Goal: Information Seeking & Learning: Check status

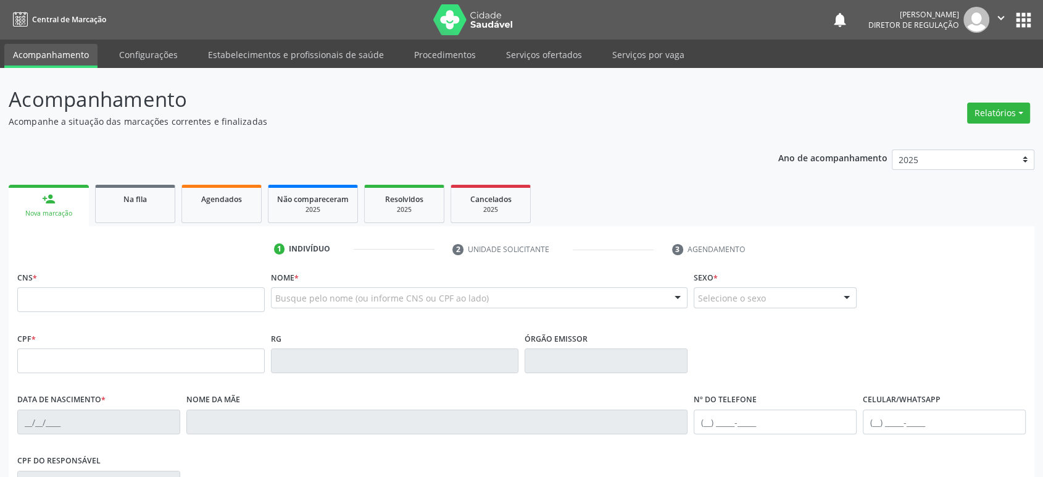
click at [94, 217] on ul "person_add Nova marcação Na fila Agendados Não compareceram 2025 Resolvidos 202…" at bounding box center [522, 204] width 1026 height 44
click at [122, 207] on link "Na fila" at bounding box center [135, 204] width 80 height 38
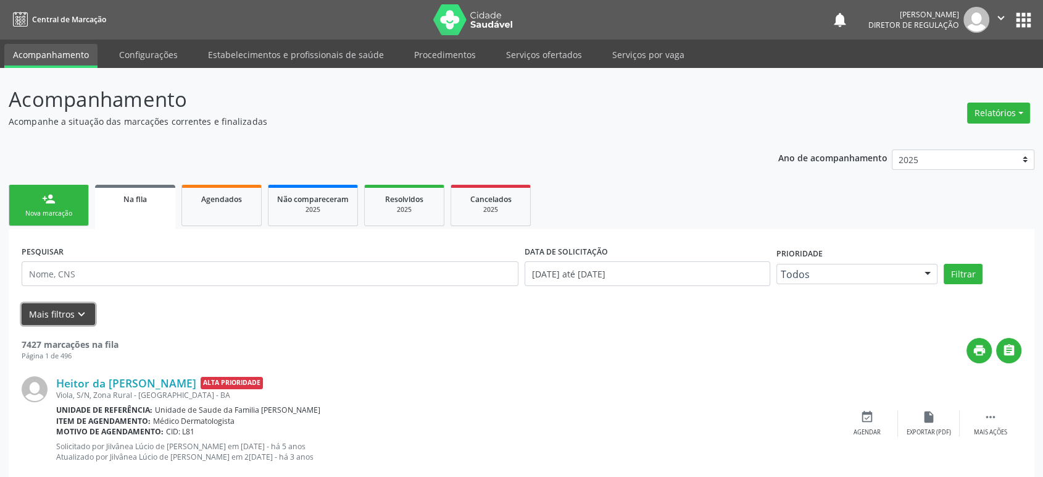
click at [75, 312] on icon "keyboard_arrow_down" at bounding box center [82, 314] width 14 height 14
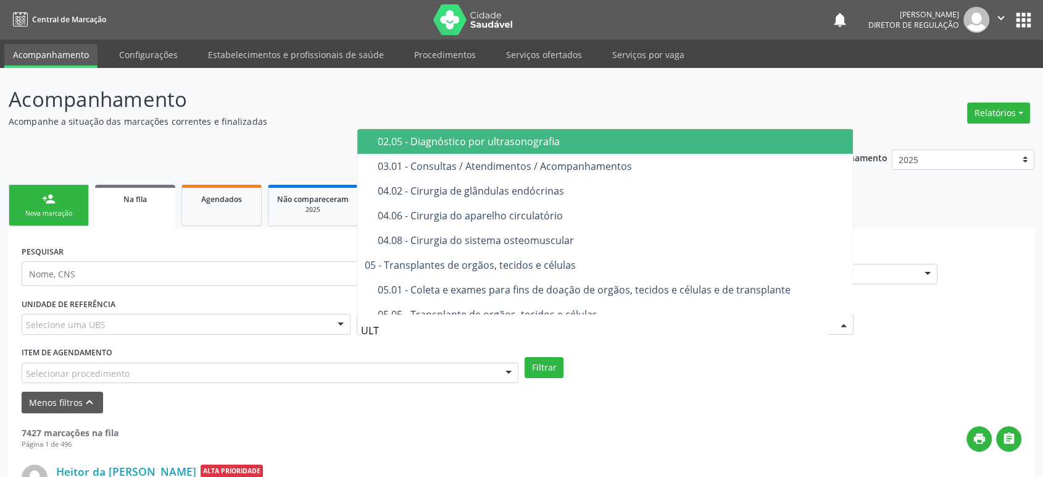
type input "ULTR"
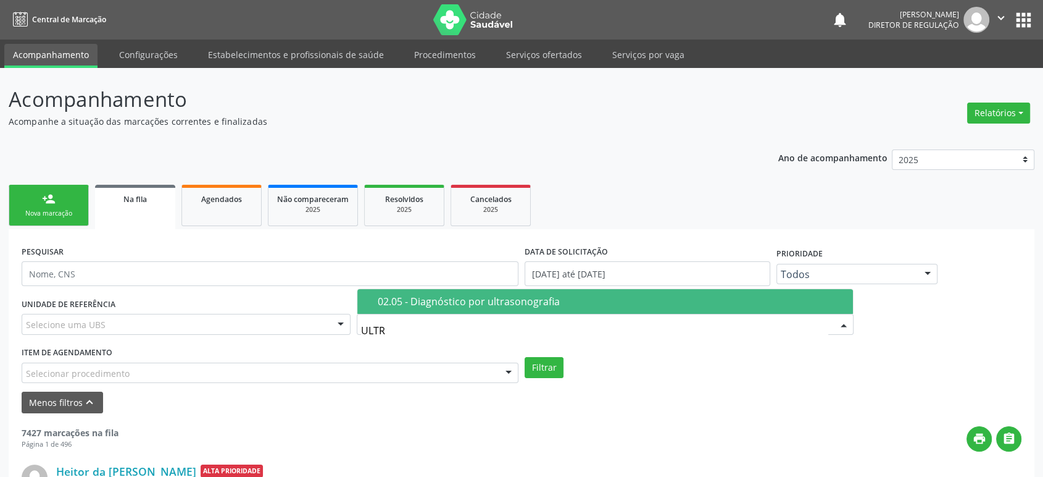
click at [451, 296] on div "02.05 - Diagnóstico por ultrasonografia" at bounding box center [612, 301] width 468 height 10
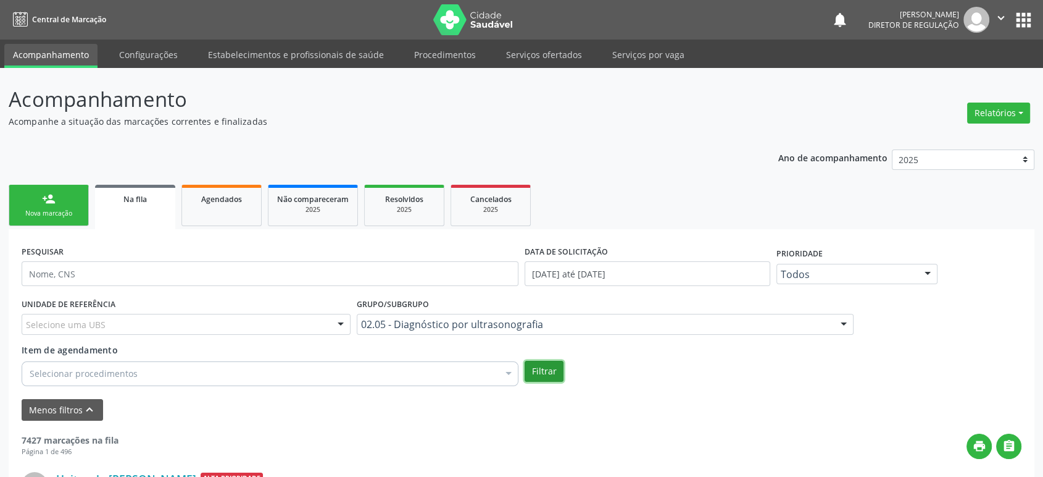
click at [540, 368] on button "Filtrar" at bounding box center [544, 371] width 39 height 21
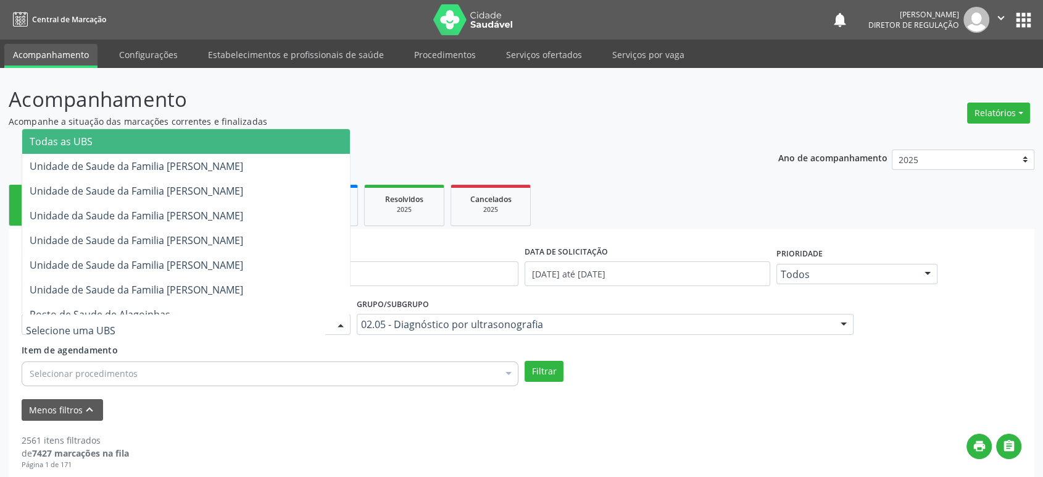
type input "O"
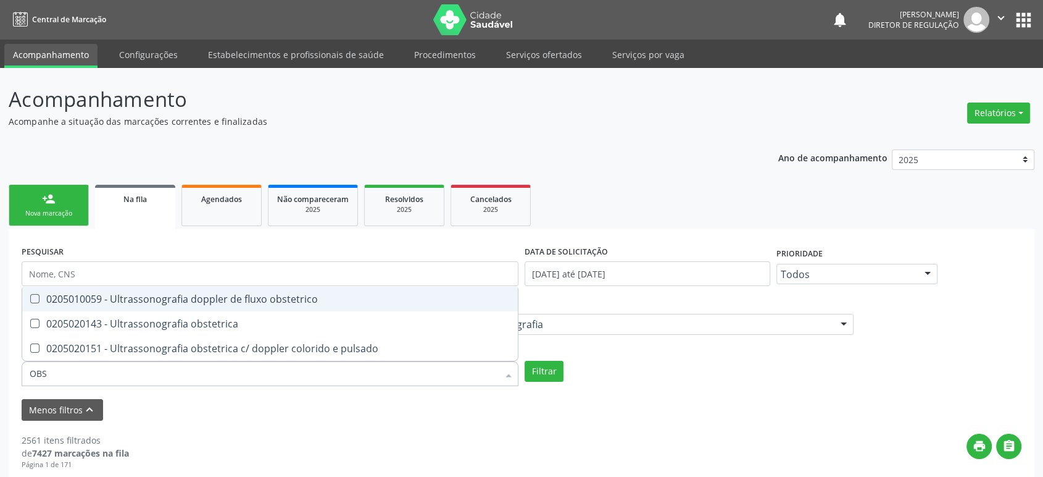
type input "OBST"
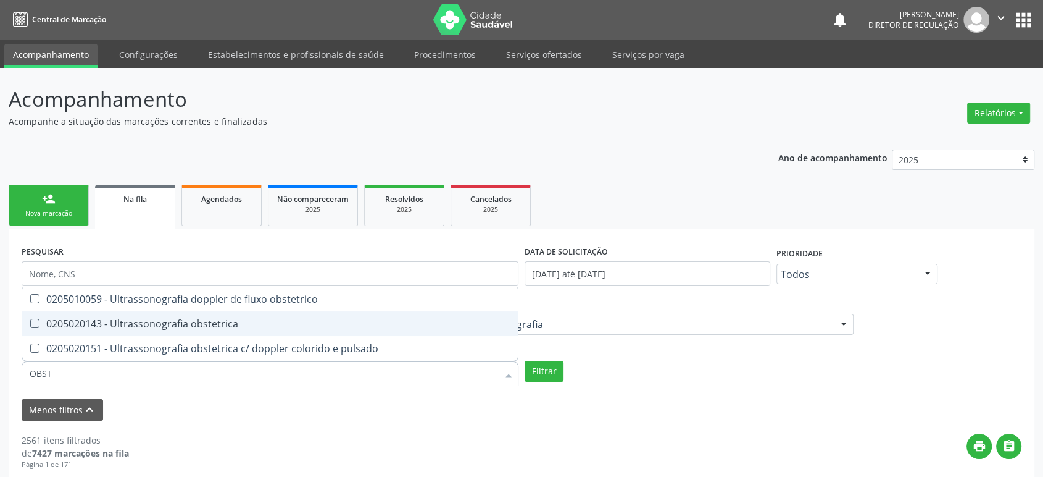
click at [104, 328] on div "0205020143 - Ultrassonografia obstetrica" at bounding box center [270, 324] width 481 height 10
checkbox obstetrica "true"
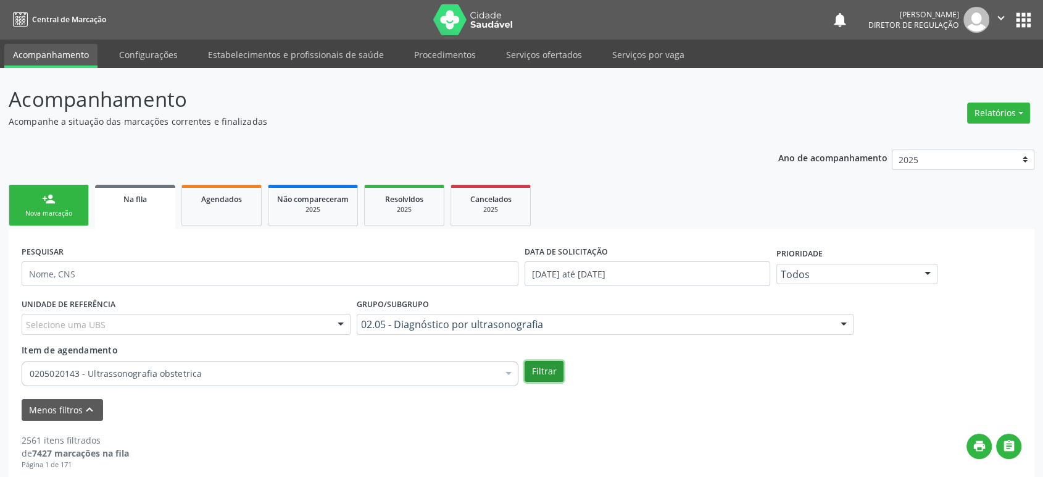
click at [545, 375] on button "Filtrar" at bounding box center [544, 371] width 39 height 21
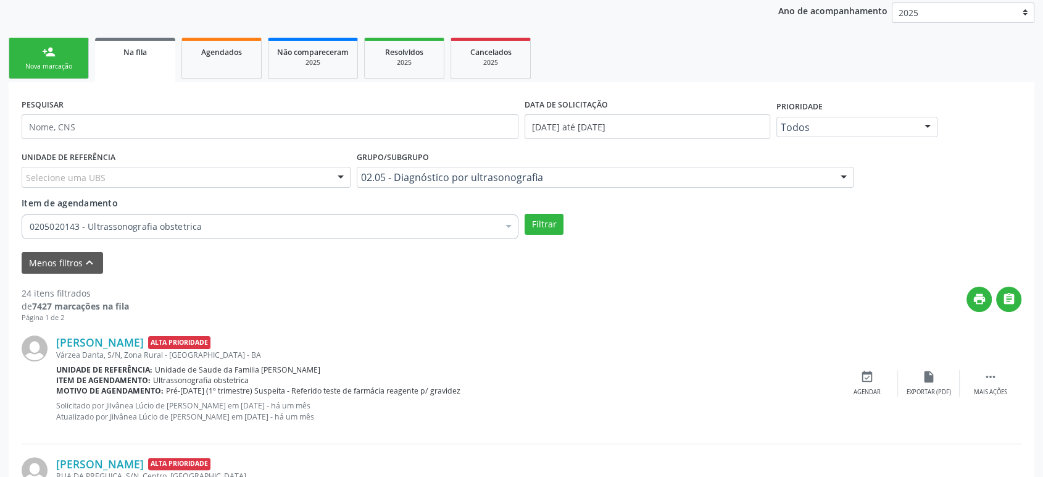
scroll to position [274, 0]
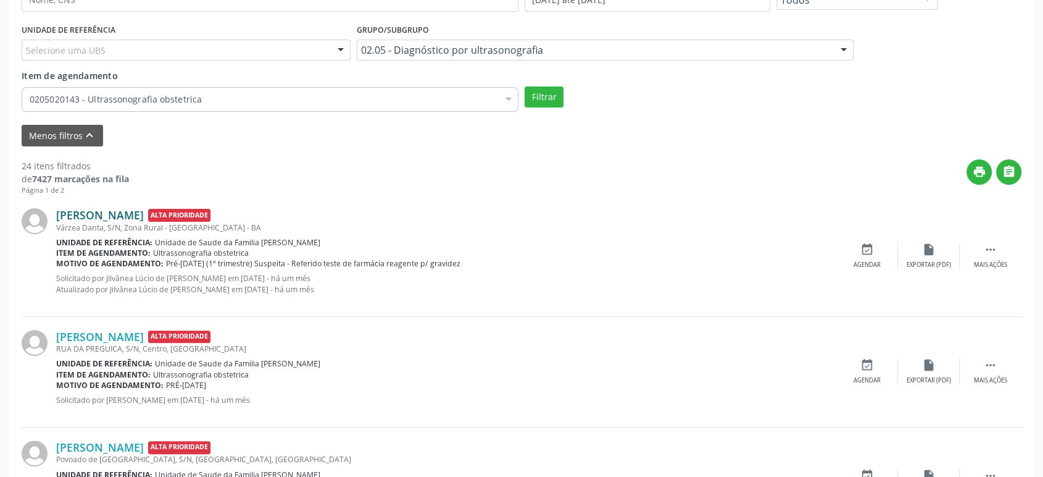
click at [71, 209] on link "[PERSON_NAME]" at bounding box center [100, 215] width 88 height 14
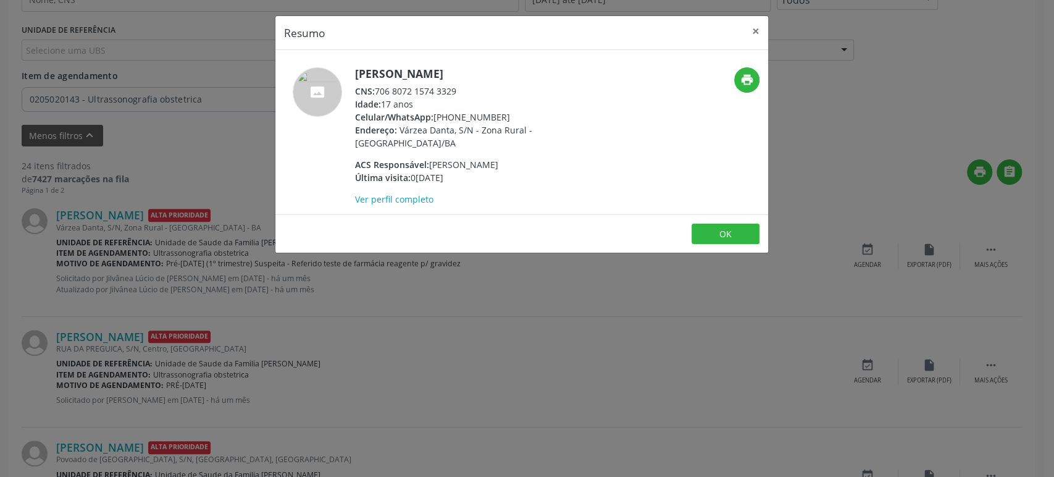
drag, startPoint x: 356, startPoint y: 72, endPoint x: 478, endPoint y: 77, distance: 122.3
click at [478, 77] on h5 "[PERSON_NAME]" at bounding box center [475, 73] width 240 height 13
copy h5 "[PERSON_NAME]"
click at [156, 52] on div "Resumo × [PERSON_NAME] CNS: 706 8072 1574 3329 Idade: 17 anos Celular/WhatsApp:…" at bounding box center [527, 238] width 1054 height 477
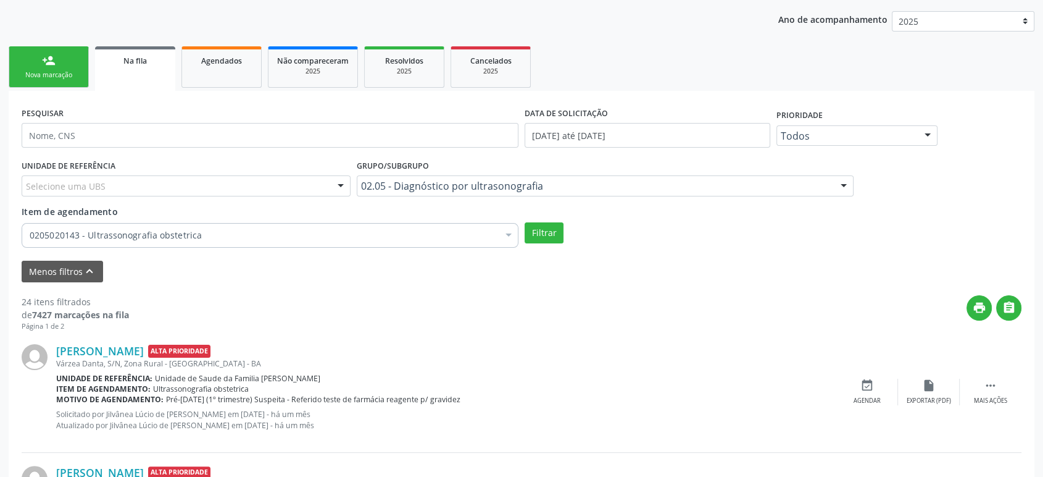
scroll to position [137, 0]
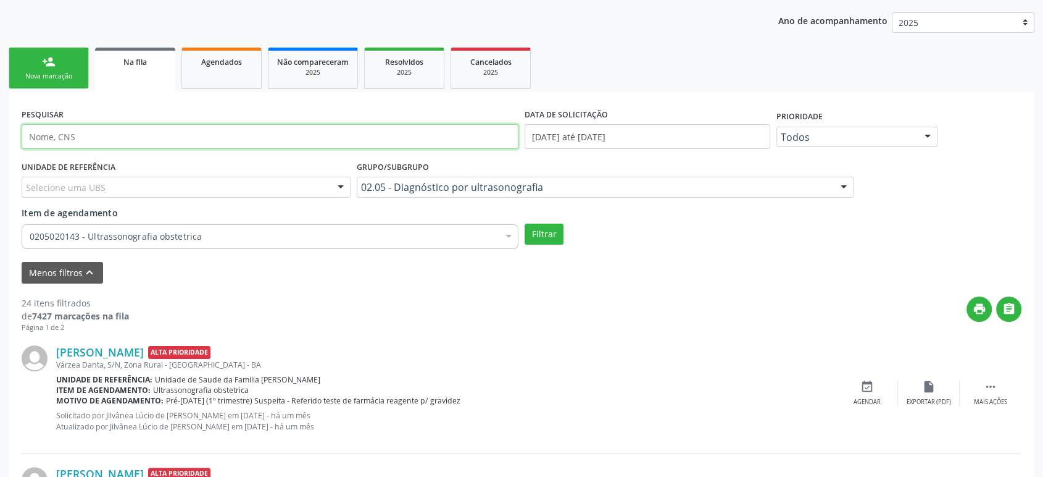
click at [67, 137] on input "text" at bounding box center [270, 136] width 497 height 25
paste input "[PERSON_NAME]"
type input "[PERSON_NAME]"
click at [525, 223] on button "Filtrar" at bounding box center [544, 233] width 39 height 21
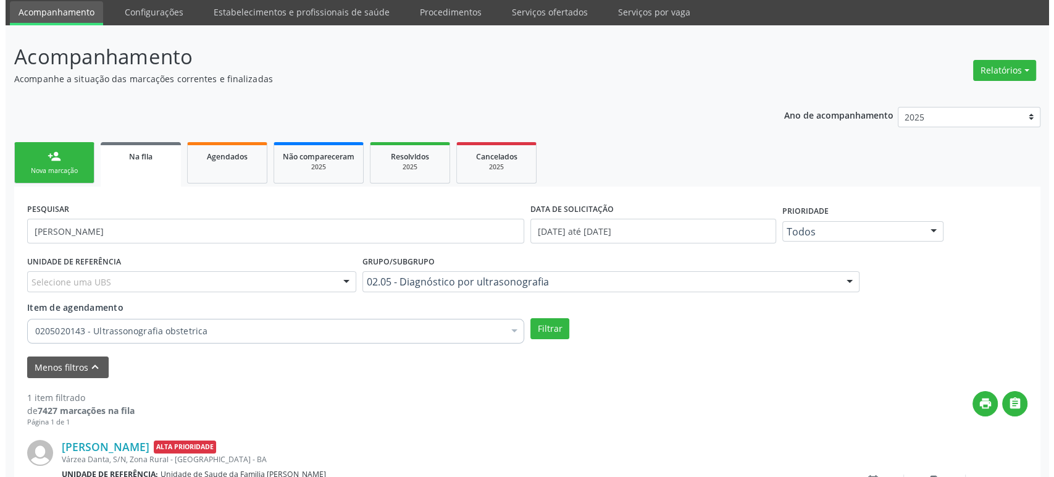
scroll to position [133, 0]
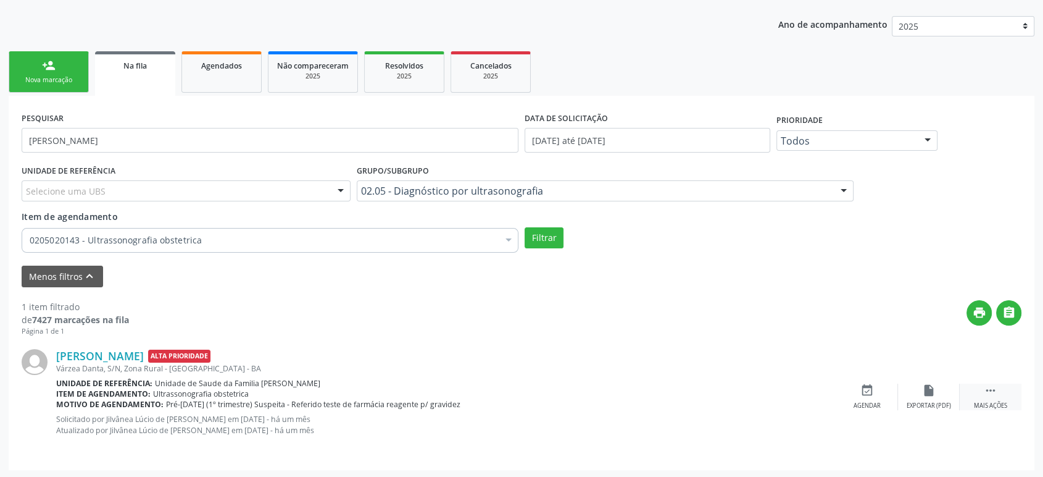
click at [985, 390] on icon "" at bounding box center [991, 390] width 14 height 14
click at [838, 392] on div "cancel Cancelar" at bounding box center [868, 396] width 62 height 27
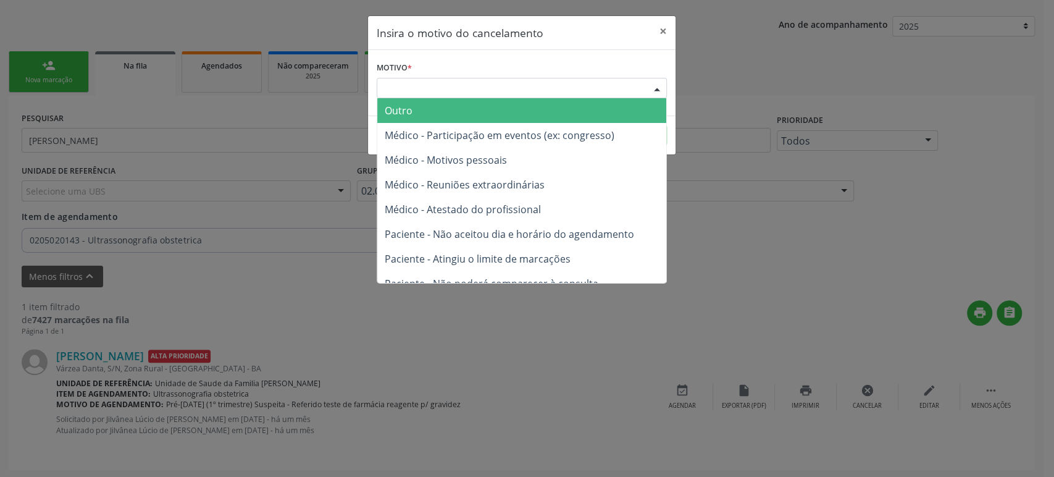
click at [475, 95] on div "Escolha o motivo" at bounding box center [522, 88] width 290 height 21
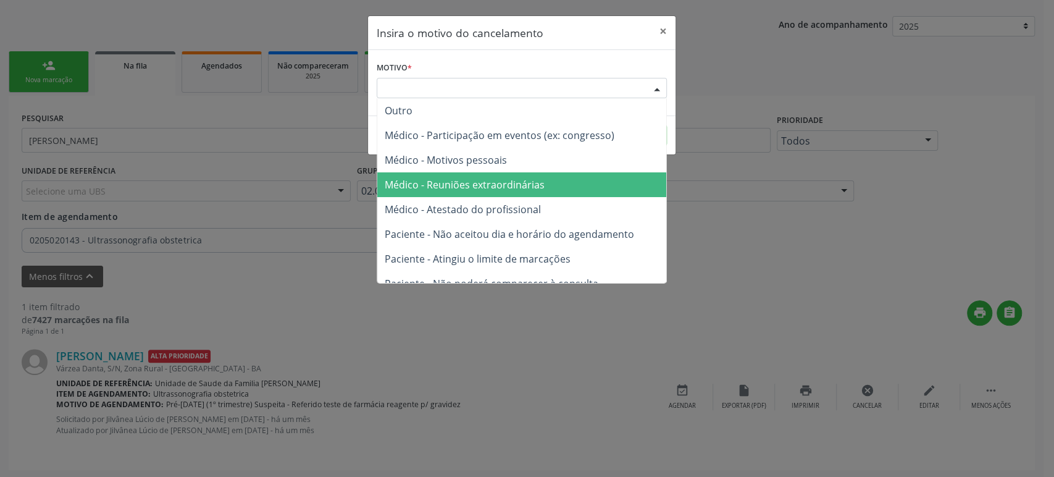
click at [492, 175] on span "Médico - Reuniões extraordinárias" at bounding box center [521, 184] width 289 height 25
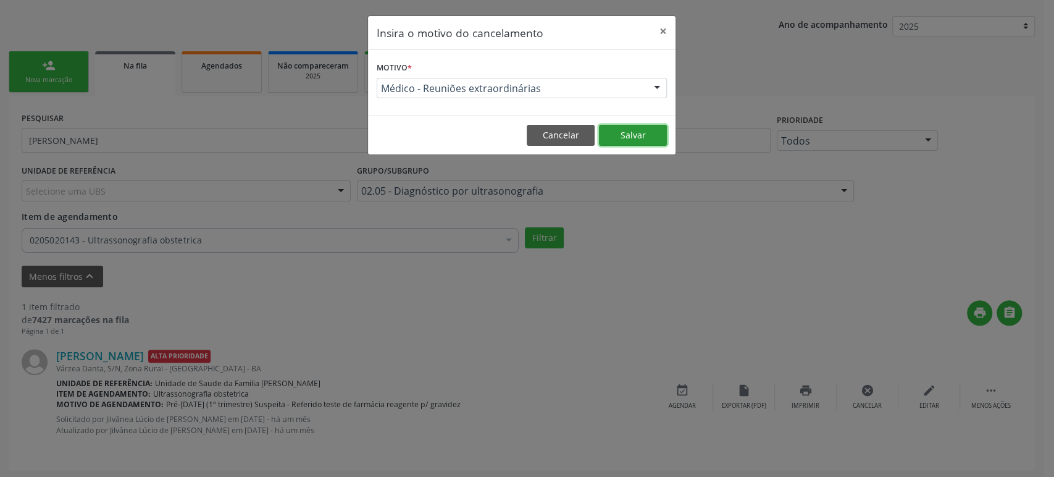
click at [639, 130] on button "Salvar" at bounding box center [633, 135] width 68 height 21
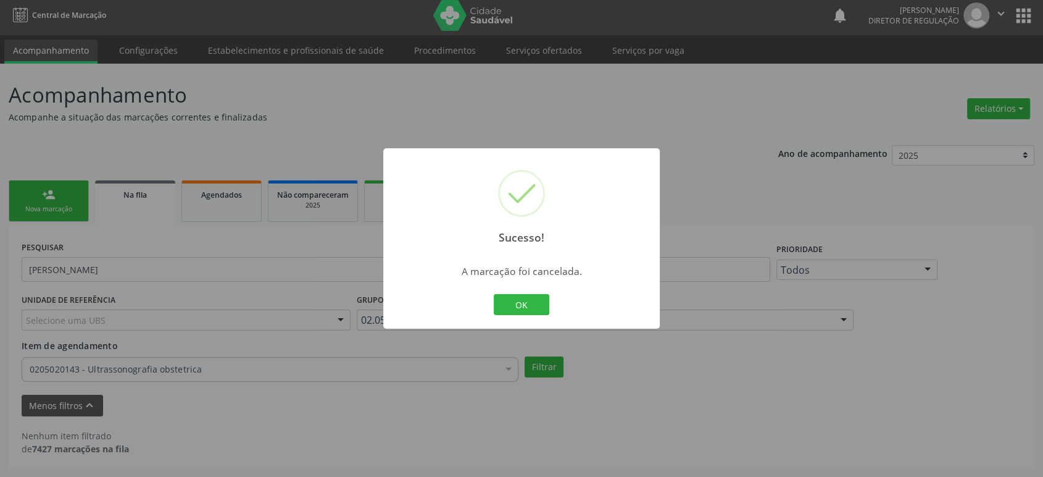
scroll to position [3, 0]
click at [519, 305] on button "OK" at bounding box center [522, 304] width 56 height 21
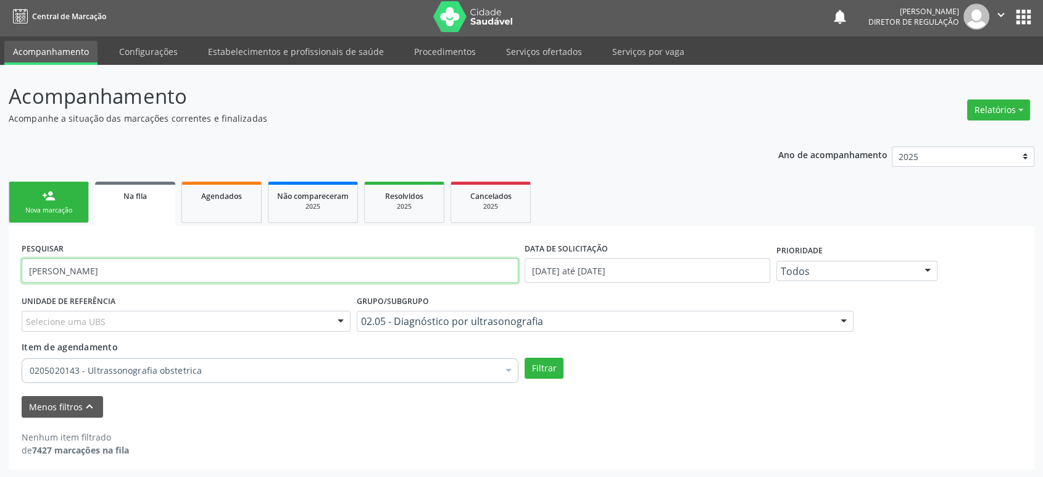
click at [182, 280] on input "[PERSON_NAME]" at bounding box center [270, 270] width 497 height 25
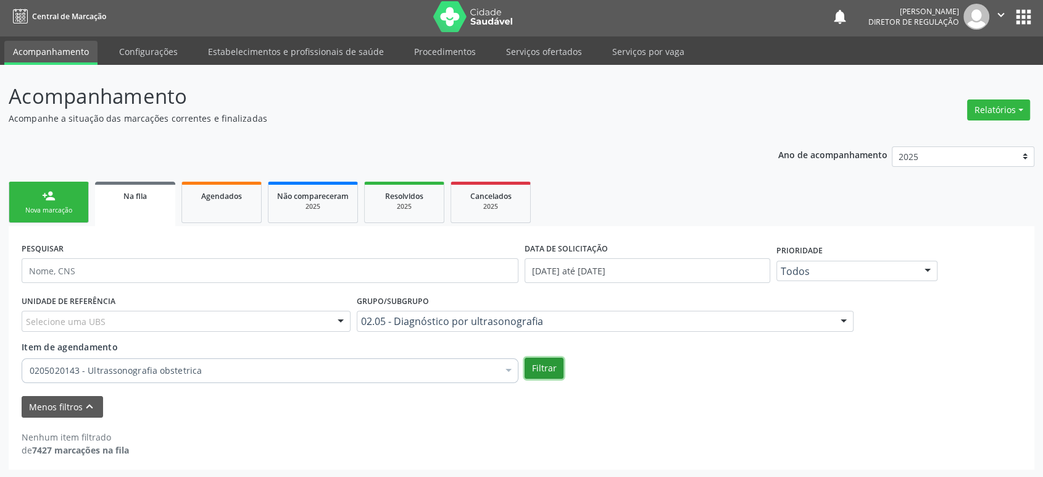
click at [551, 365] on button "Filtrar" at bounding box center [544, 367] width 39 height 21
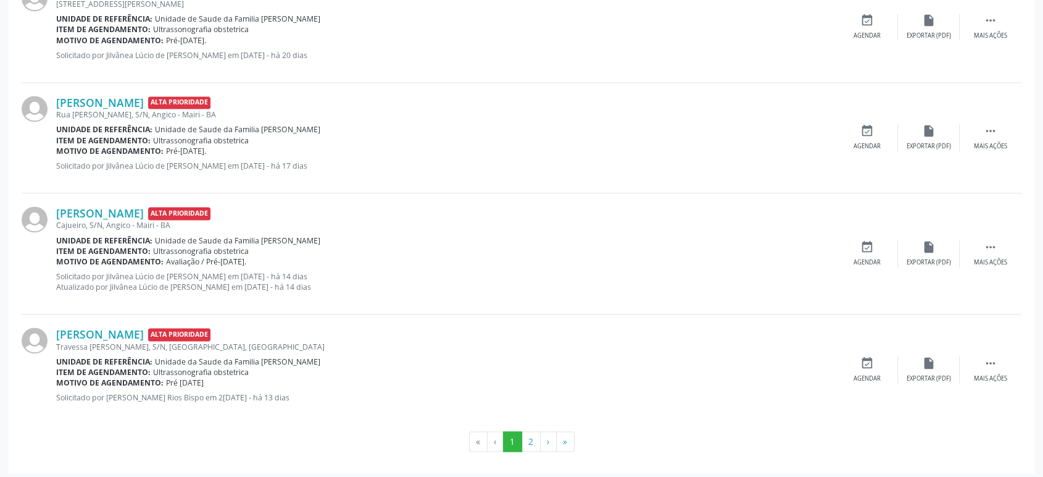
scroll to position [1727, 0]
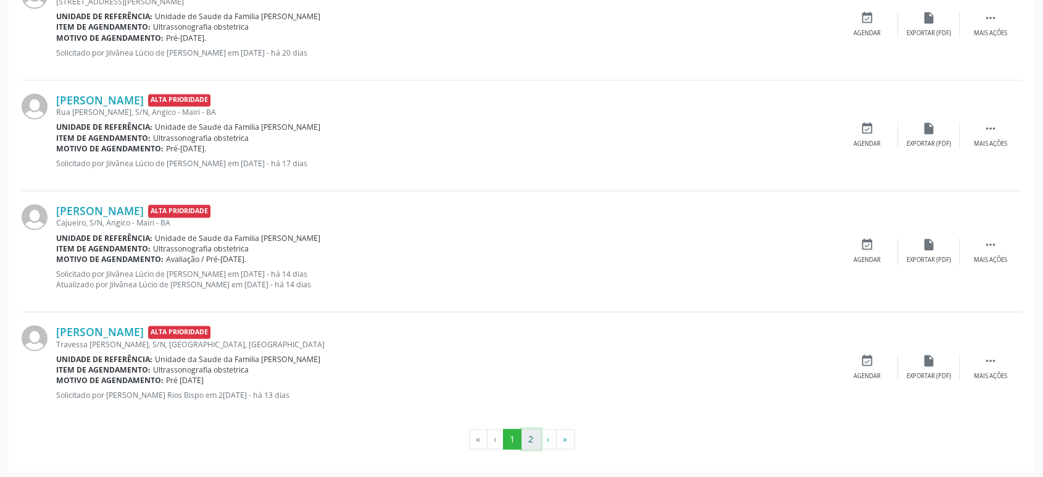
click at [524, 441] on button "2" at bounding box center [531, 438] width 19 height 21
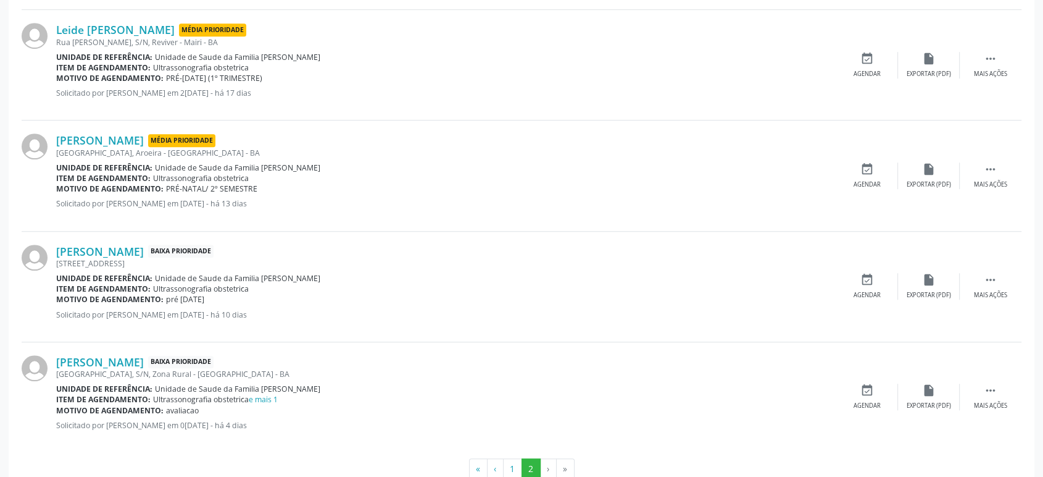
scroll to position [933, 0]
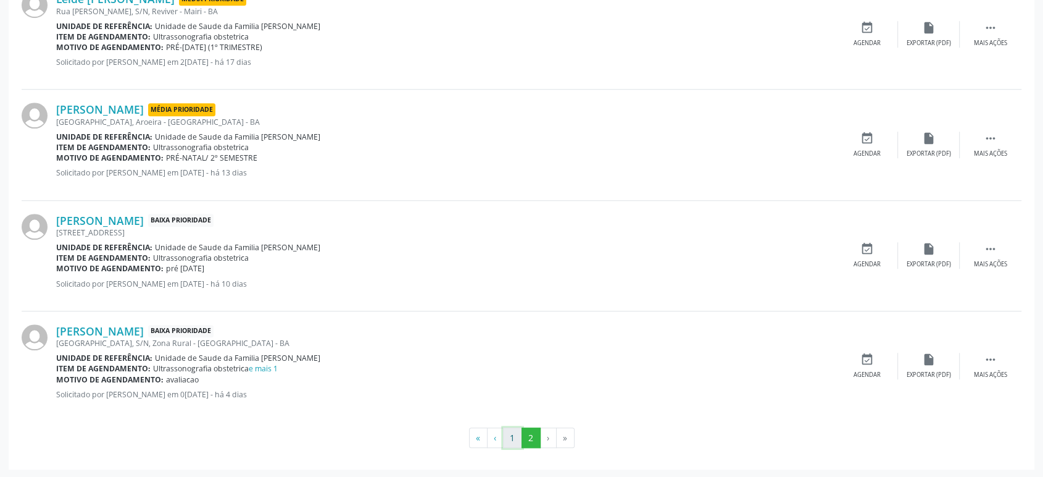
click at [517, 438] on button "1" at bounding box center [512, 437] width 19 height 21
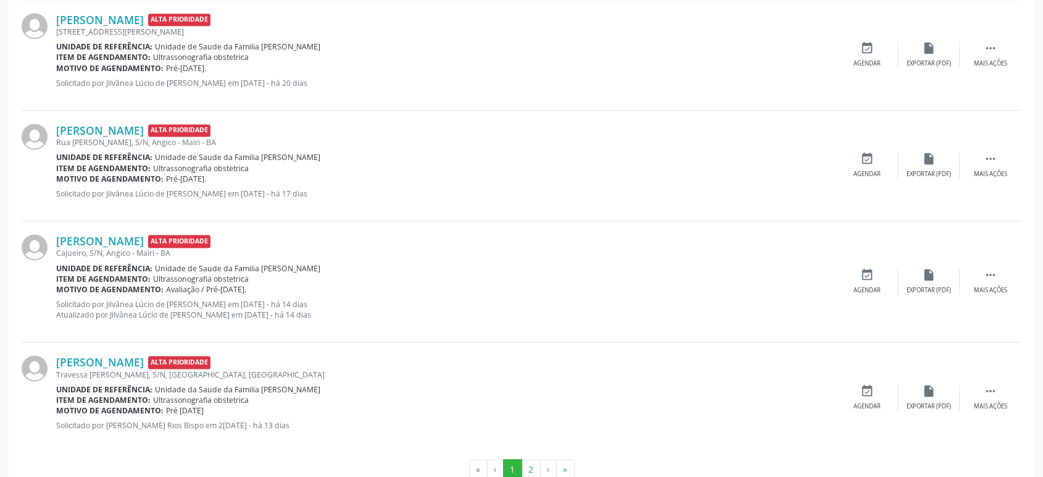
scroll to position [1727, 0]
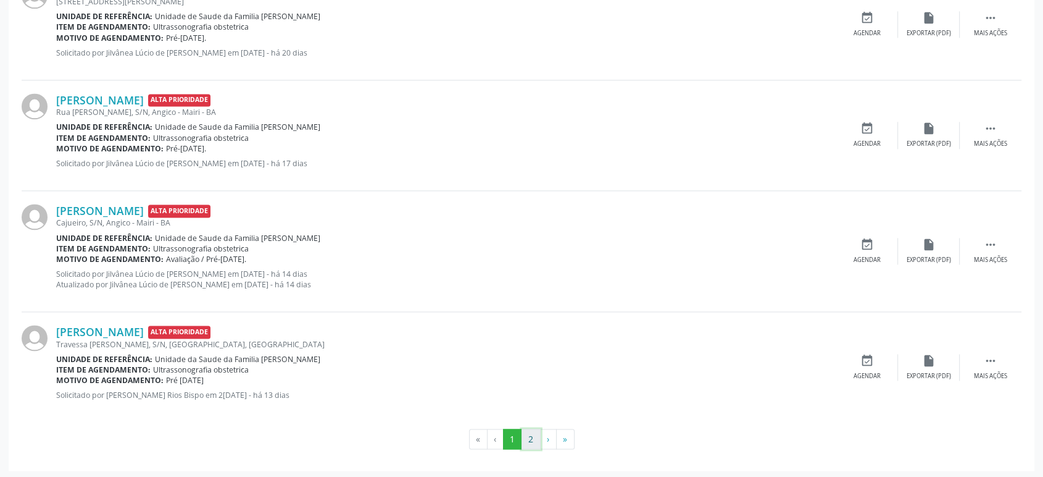
click at [532, 434] on button "2" at bounding box center [531, 438] width 19 height 21
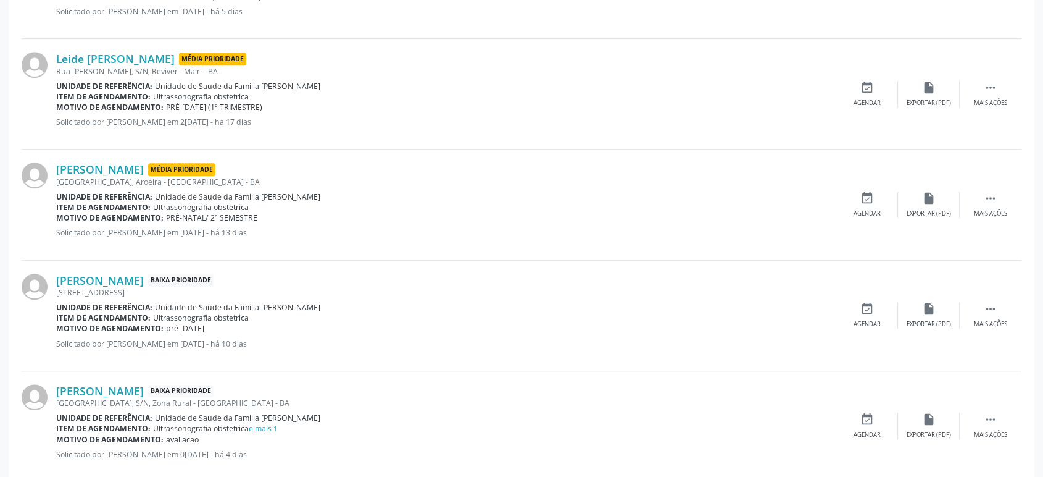
scroll to position [933, 0]
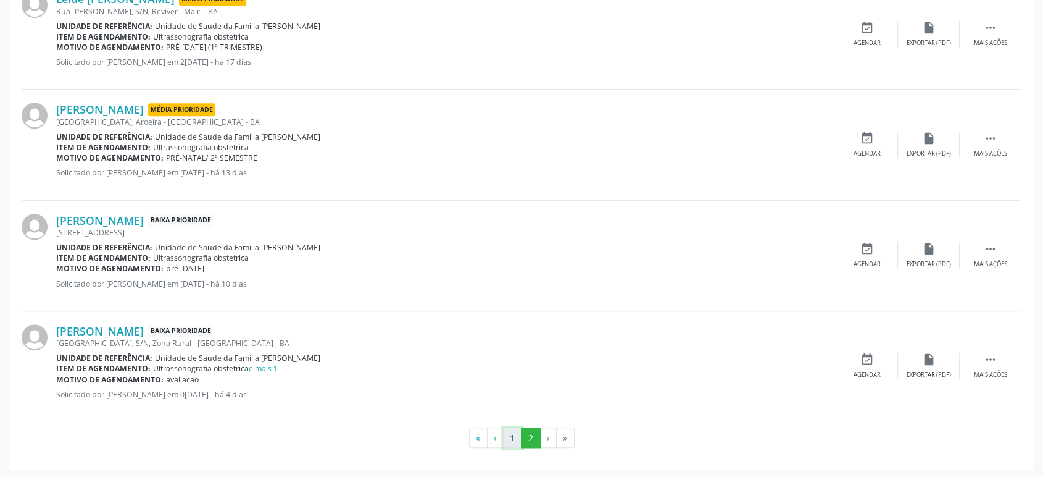
click at [509, 432] on button "1" at bounding box center [512, 437] width 19 height 21
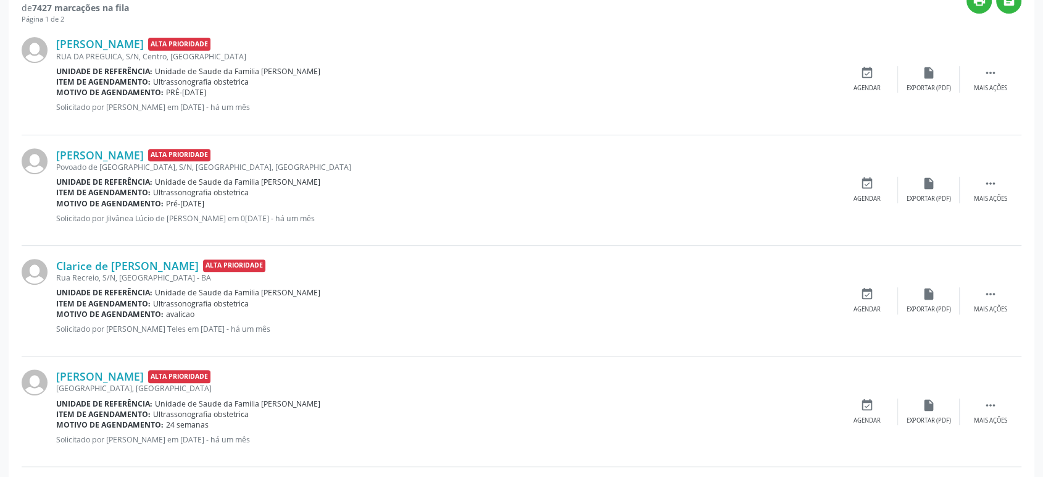
scroll to position [325, 0]
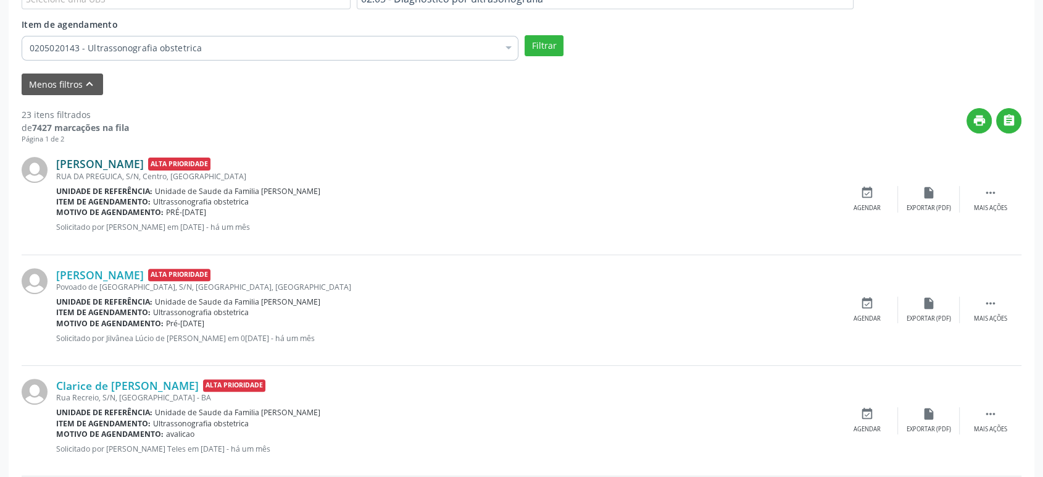
click at [123, 159] on link "[PERSON_NAME]" at bounding box center [100, 164] width 88 height 14
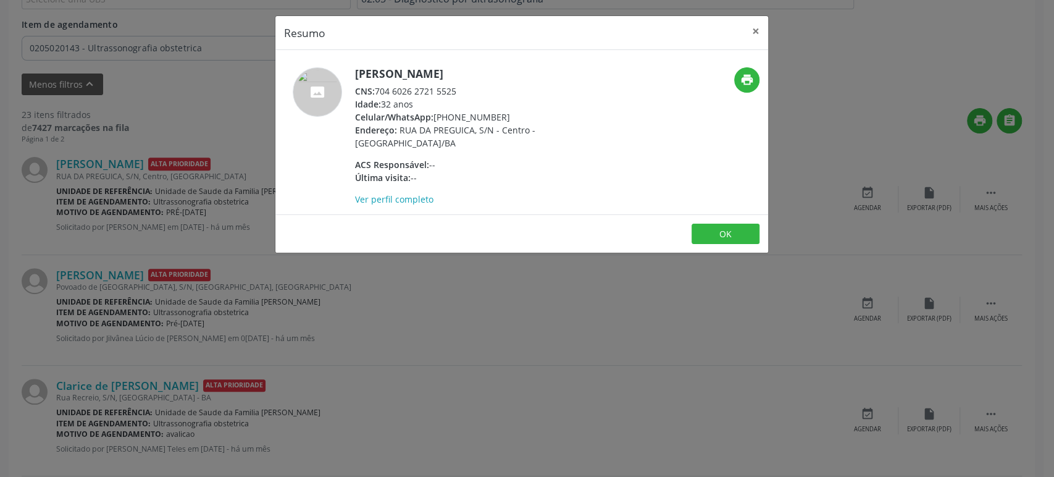
drag, startPoint x: 353, startPoint y: 70, endPoint x: 440, endPoint y: 93, distance: 90.2
click at [441, 73] on div "[PERSON_NAME] CNS: 704 6026 2721 5525 Idade: 32 anos Celular/WhatsApp: [PHONE_N…" at bounding box center [439, 136] width 328 height 138
click at [378, 82] on div "[PERSON_NAME] CNS: 704 6026 2721 5525 Idade: 32 anos Celular/WhatsApp: [PHONE_N…" at bounding box center [475, 136] width 240 height 138
drag, startPoint x: 351, startPoint y: 75, endPoint x: 513, endPoint y: 78, distance: 161.8
click at [513, 78] on div "[PERSON_NAME] CNS: 704 6026 2721 5525 Idade: 32 anos Celular/WhatsApp: [PHONE_N…" at bounding box center [439, 136] width 328 height 138
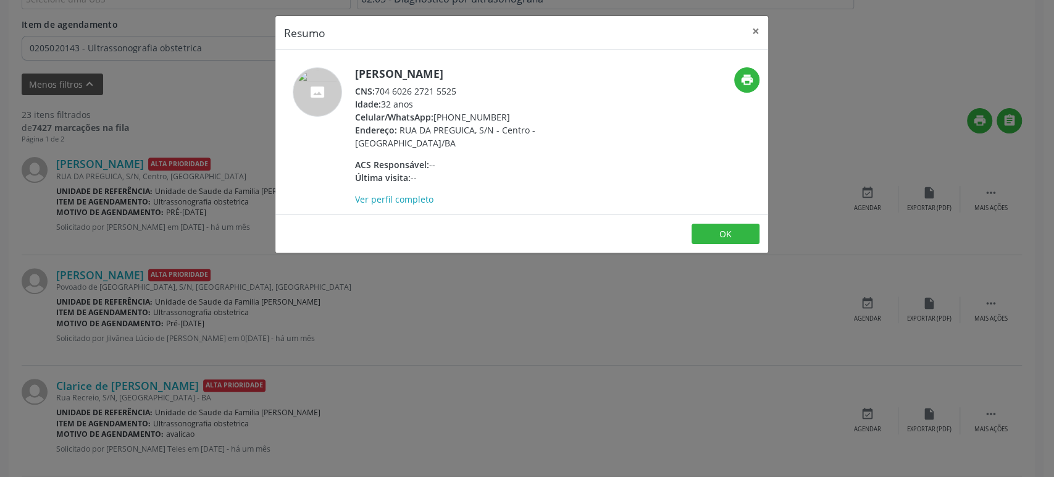
click at [461, 67] on h5 "[PERSON_NAME]" at bounding box center [475, 73] width 240 height 13
click at [391, 73] on h5 "[PERSON_NAME]" at bounding box center [475, 73] width 240 height 13
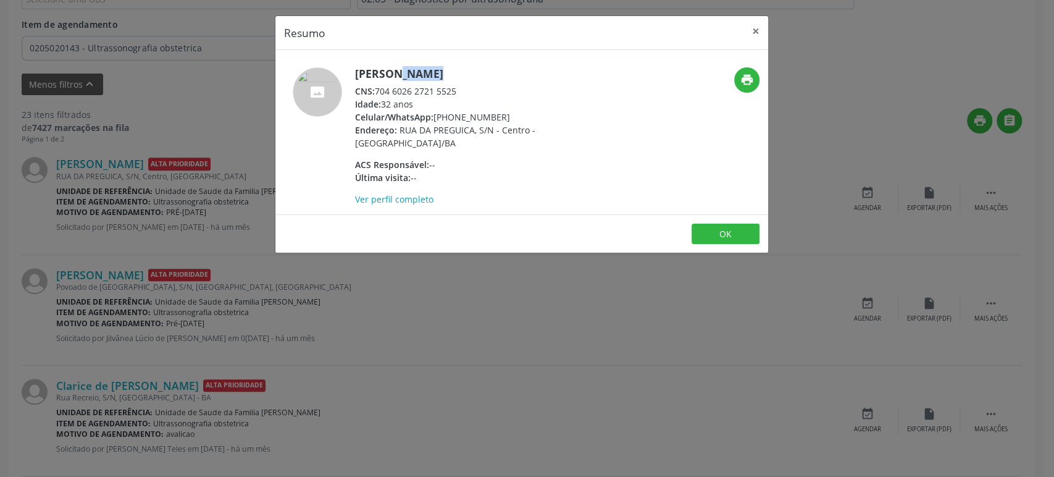
click at [391, 73] on h5 "[PERSON_NAME]" at bounding box center [475, 73] width 240 height 13
click at [388, 59] on div "[PERSON_NAME] CNS: 704 6026 2721 5525 Idade: 32 anos Celular/WhatsApp: [PHONE_N…" at bounding box center [521, 132] width 493 height 164
click at [392, 67] on h5 "[PERSON_NAME]" at bounding box center [475, 73] width 240 height 13
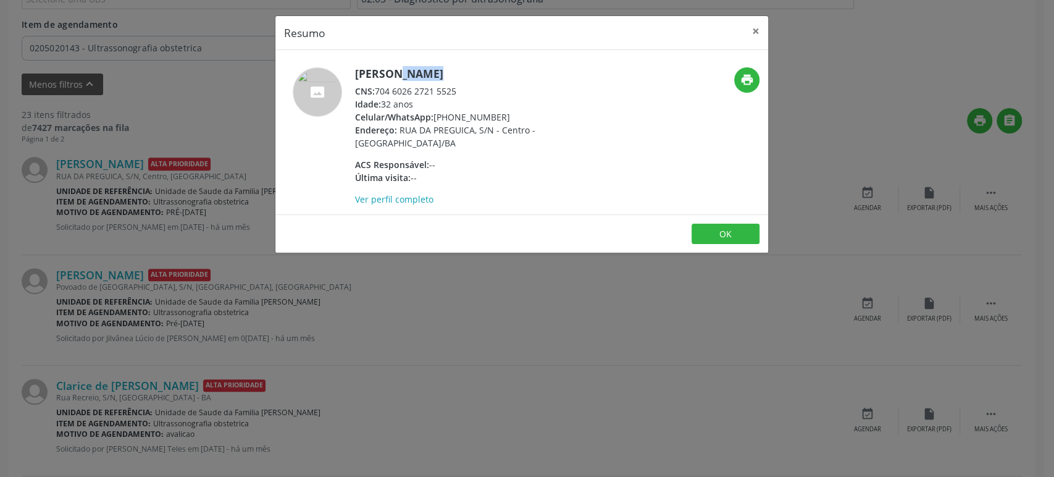
copy div "[PERSON_NAME]"
click at [128, 238] on div "Resumo × [PERSON_NAME] CNS: 704 6026 2721 5525 Idade: 32 anos Celular/WhatsApp:…" at bounding box center [527, 238] width 1054 height 477
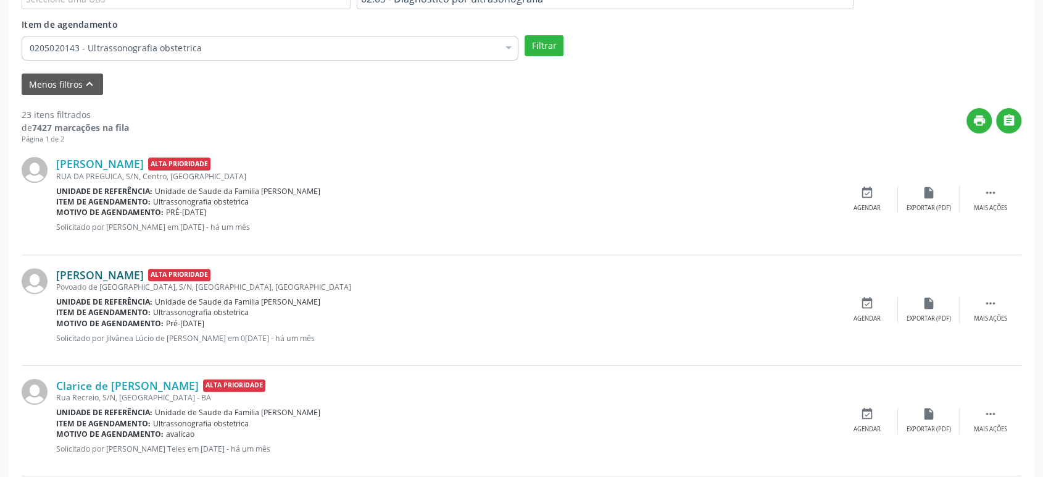
click at [116, 271] on link "[PERSON_NAME]" at bounding box center [100, 275] width 88 height 14
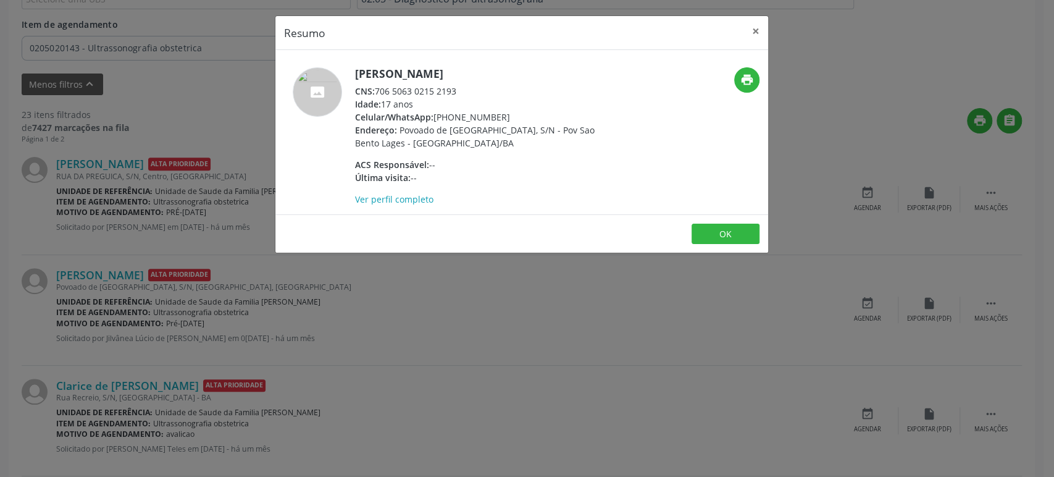
drag, startPoint x: 353, startPoint y: 70, endPoint x: 499, endPoint y: 71, distance: 145.7
click at [499, 71] on div "[PERSON_NAME] CNS: 706 5063 0215 2193 Idade: 17 anos Celular/WhatsApp: [PHONE_N…" at bounding box center [439, 136] width 328 height 138
copy h5 "[PERSON_NAME]"
click at [80, 152] on div "Resumo × [PERSON_NAME] CNS: 706 5063 0215 2193 Idade: 17 anos Celular/WhatsApp:…" at bounding box center [527, 238] width 1054 height 477
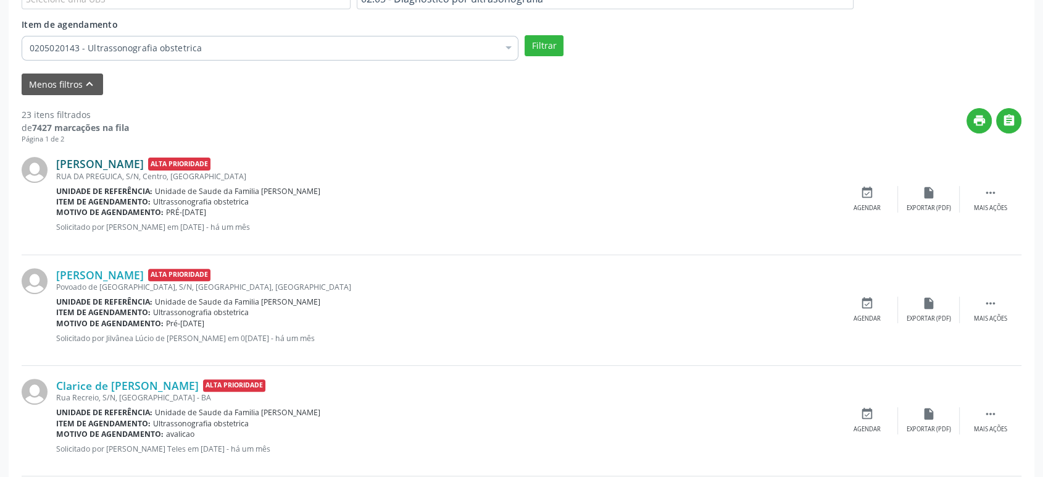
click at [94, 164] on link "[PERSON_NAME]" at bounding box center [100, 164] width 88 height 14
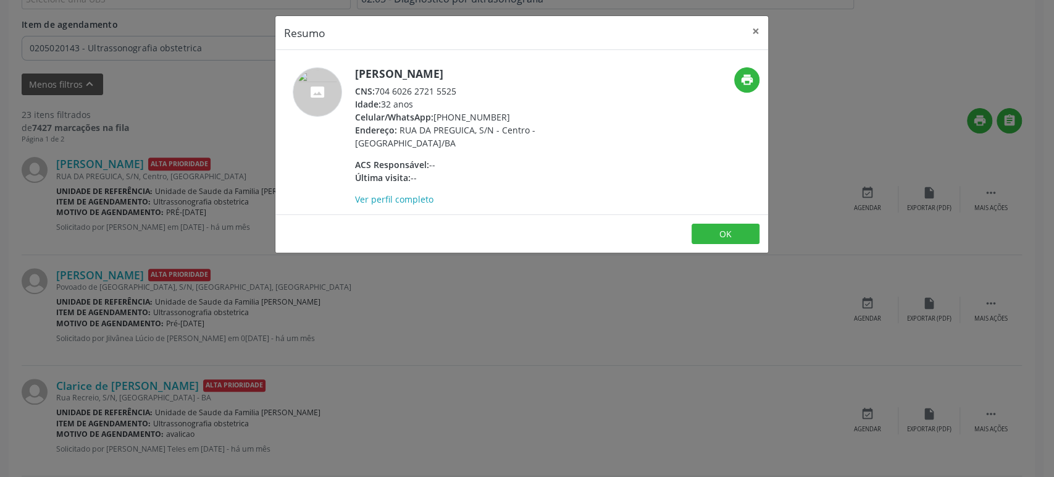
drag, startPoint x: 434, startPoint y: 114, endPoint x: 501, endPoint y: 115, distance: 67.3
click at [501, 115] on div "Celular/WhatsApp: [PHONE_NUMBER]" at bounding box center [475, 117] width 240 height 13
copy div "[PHONE_NUMBER]"
click at [364, 368] on div "Resumo × [PERSON_NAME] CNS: 704 6026 2721 5525 Idade: 32 anos Celular/WhatsApp:…" at bounding box center [527, 238] width 1054 height 477
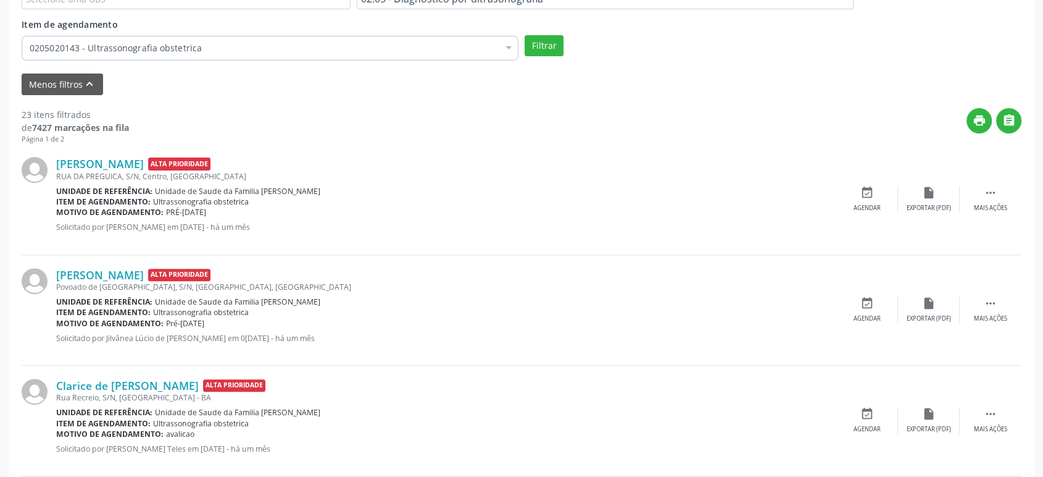
click at [314, 239] on div "[PERSON_NAME] Alta Prioridade [GEOGRAPHIC_DATA], S/N, Centro, [GEOGRAPHIC_DATA]…" at bounding box center [446, 199] width 780 height 84
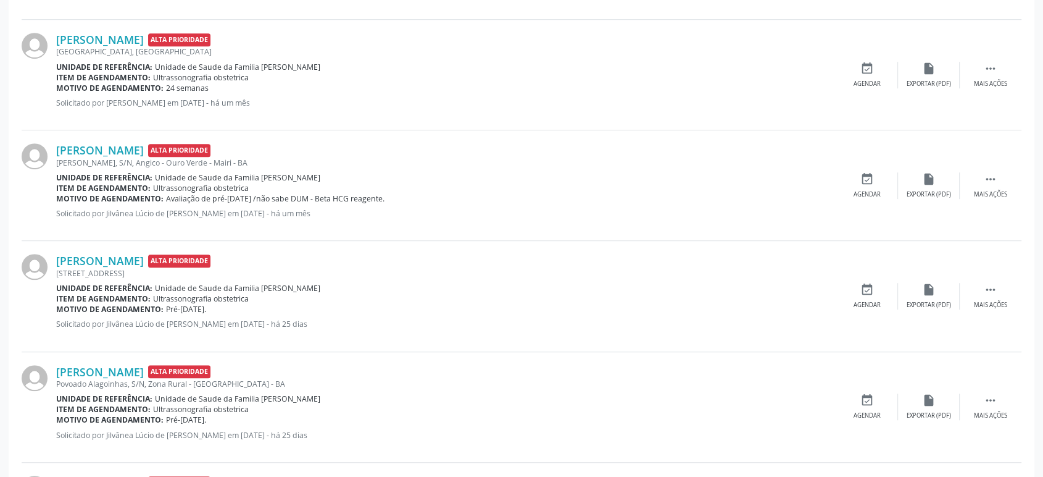
scroll to position [805, 0]
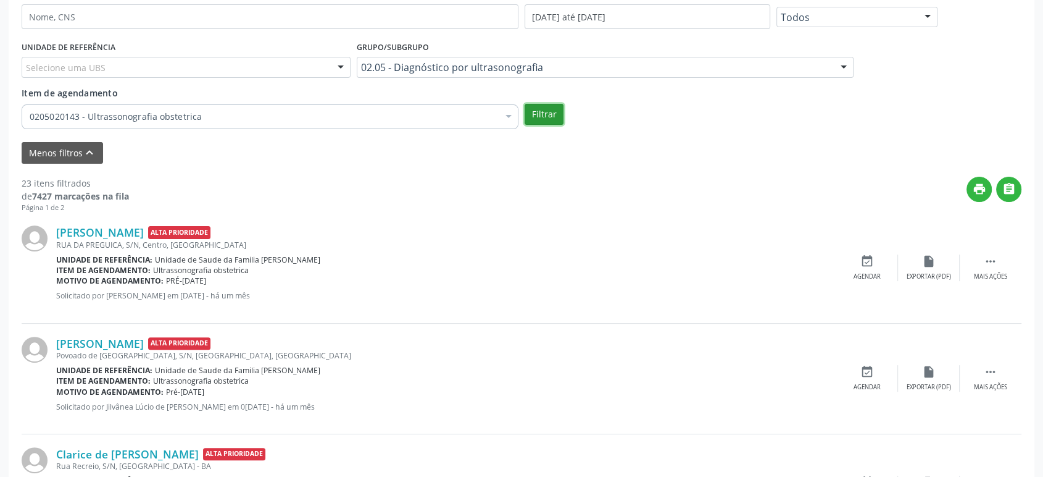
click at [543, 119] on button "Filtrar" at bounding box center [544, 114] width 39 height 21
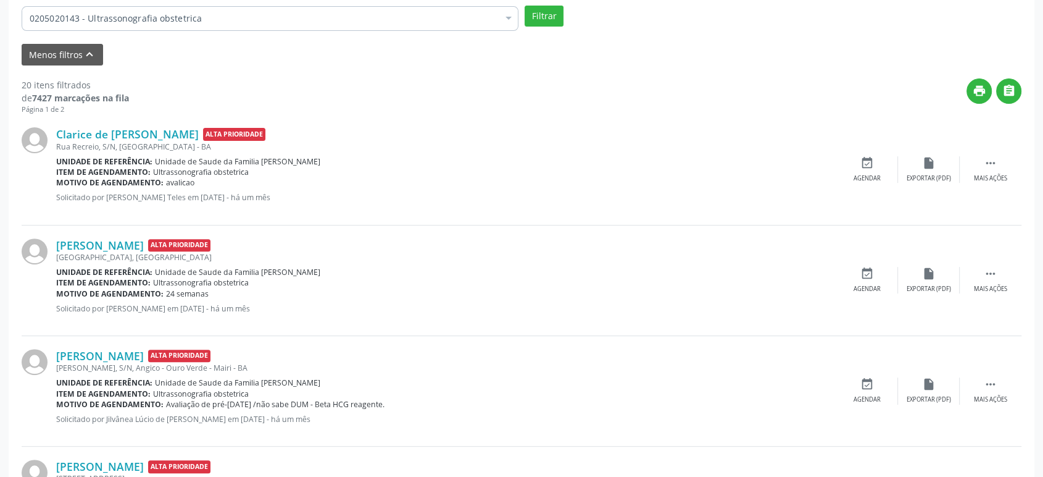
scroll to position [257, 0]
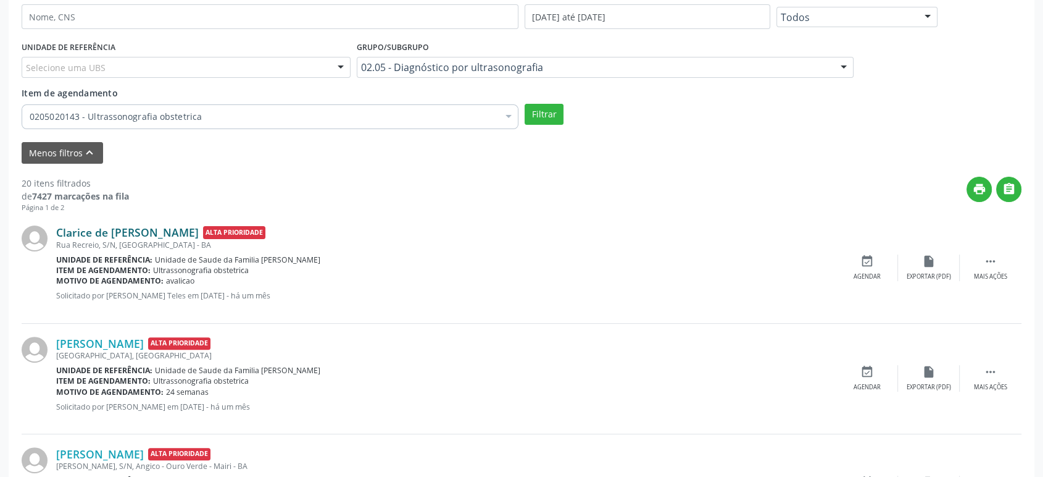
click at [126, 235] on link "Clarice de [PERSON_NAME]" at bounding box center [127, 232] width 143 height 14
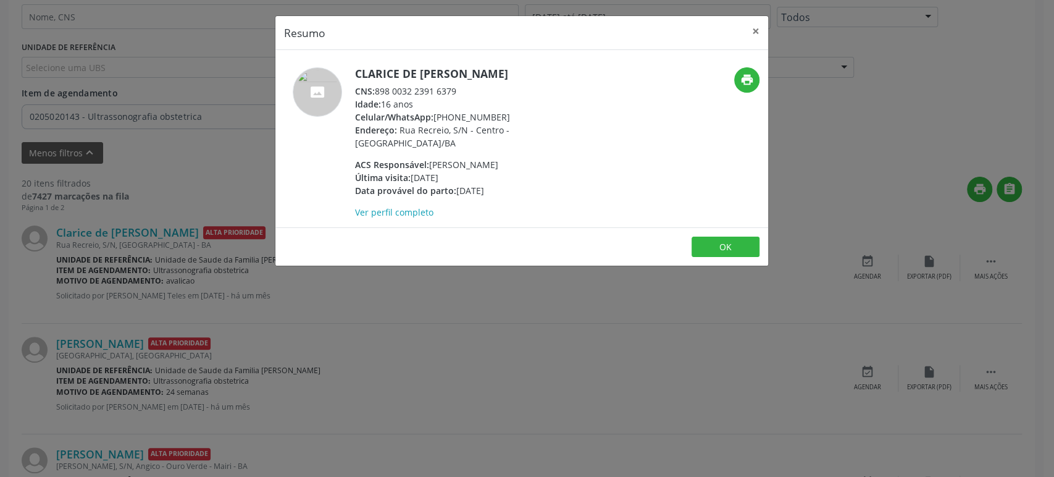
drag, startPoint x: 356, startPoint y: 73, endPoint x: 489, endPoint y: 68, distance: 133.4
click at [489, 68] on h5 "Clarice de [PERSON_NAME]" at bounding box center [475, 73] width 240 height 13
copy h5 "Clarice de [PERSON_NAME]"
drag, startPoint x: 435, startPoint y: 114, endPoint x: 518, endPoint y: 114, distance: 82.7
click at [518, 114] on div "Celular/WhatsApp: [PHONE_NUMBER]" at bounding box center [475, 117] width 240 height 13
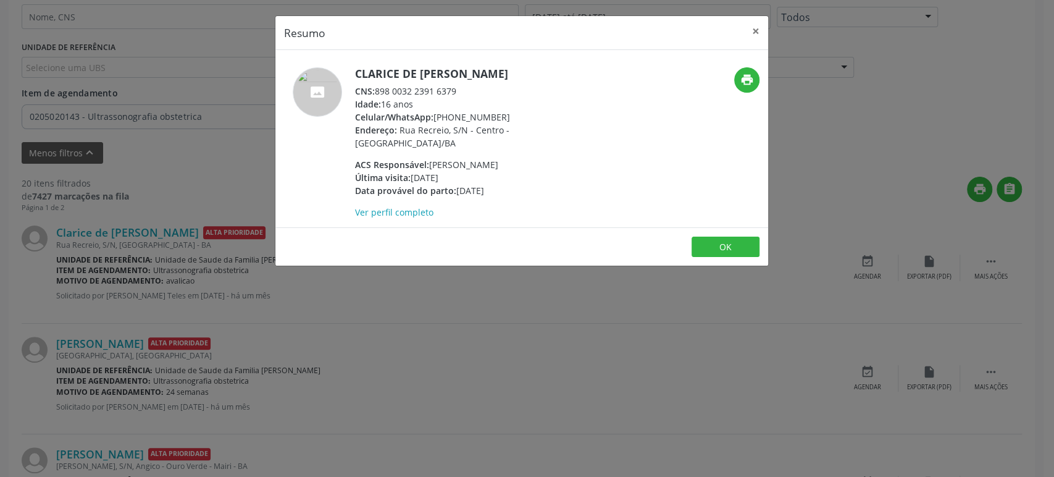
copy div "[PHONE_NUMBER]"
click at [262, 159] on div "Resumo × Clarice de [DEMOGRAPHIC_DATA][PERSON_NAME] CNS: 898 0032 2391 6379 Ida…" at bounding box center [527, 238] width 1054 height 477
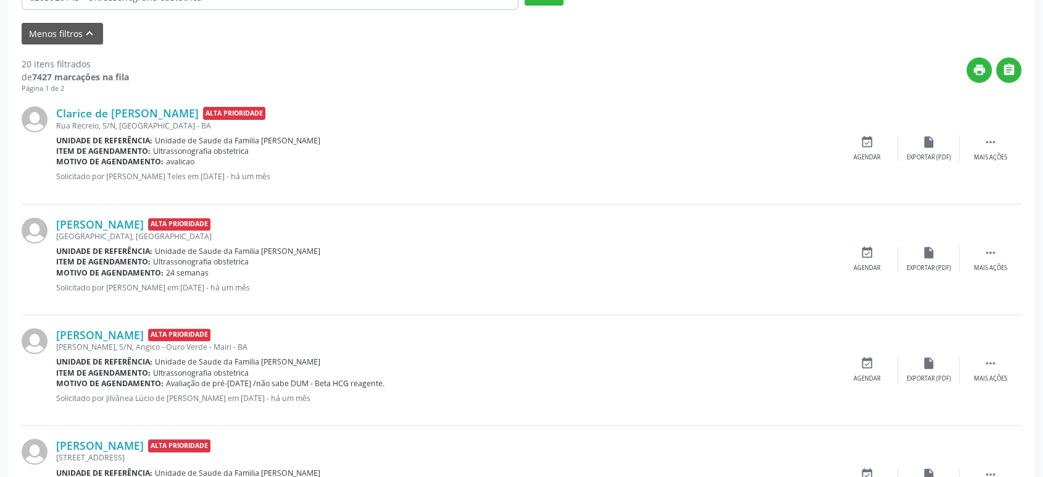
scroll to position [462, 0]
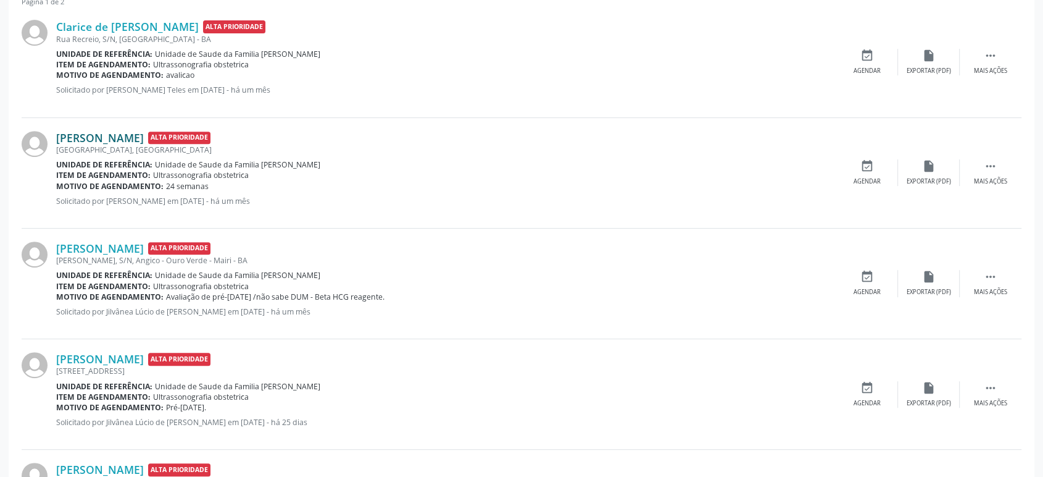
click at [119, 133] on link "[PERSON_NAME]" at bounding box center [100, 138] width 88 height 14
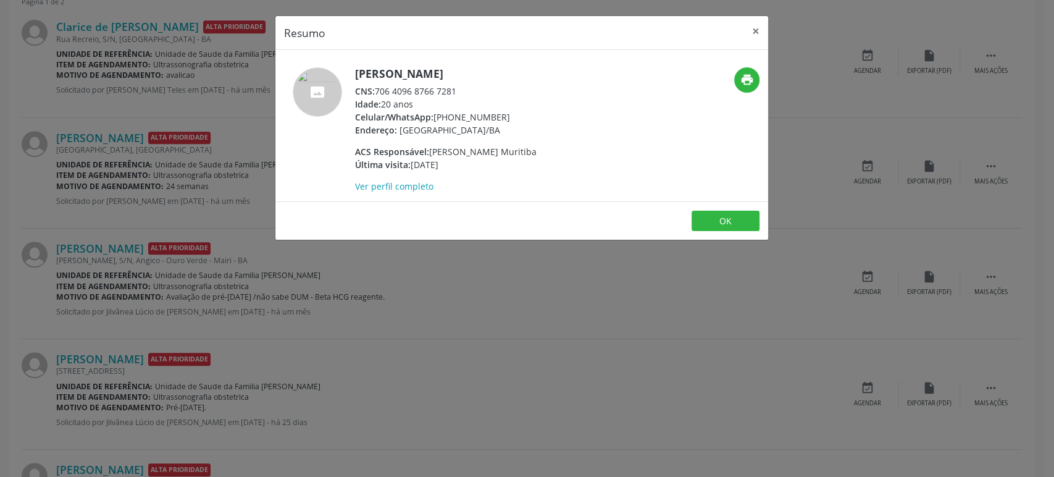
drag, startPoint x: 354, startPoint y: 73, endPoint x: 493, endPoint y: 76, distance: 138.9
click at [493, 76] on div "[PERSON_NAME] CNS: 706 4096 8766 7281 Idade: 20 anos Celular/WhatsApp: [PHONE_N…" at bounding box center [439, 129] width 328 height 125
copy h5 "[PERSON_NAME]"
drag, startPoint x: 435, startPoint y: 115, endPoint x: 502, endPoint y: 116, distance: 67.3
click at [502, 116] on div "Celular/WhatsApp: [PHONE_NUMBER]" at bounding box center [446, 117] width 182 height 13
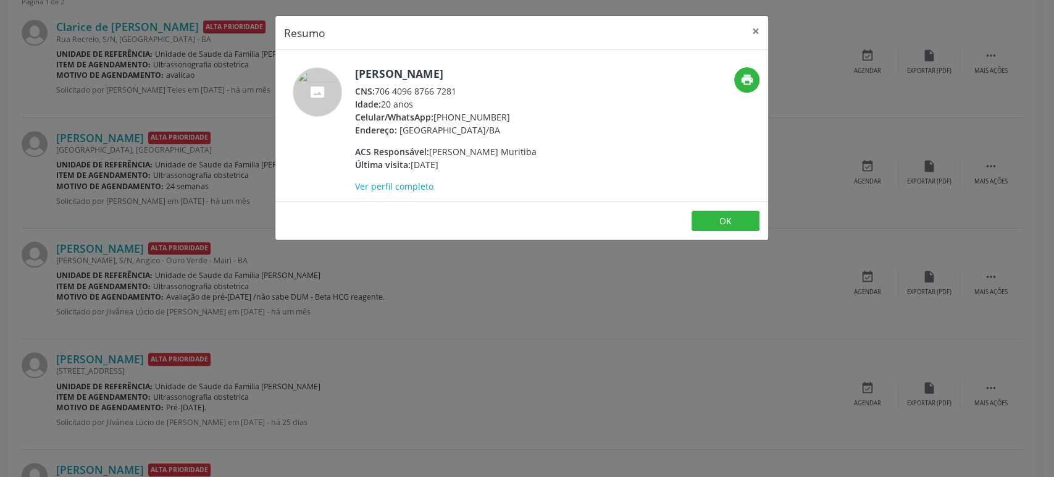
copy div "[PHONE_NUMBER]"
click at [151, 195] on div "Resumo × [PERSON_NAME] CNS: 706 4096 8766 7281 Idade: 20 anos Celular/WhatsApp:…" at bounding box center [527, 238] width 1054 height 477
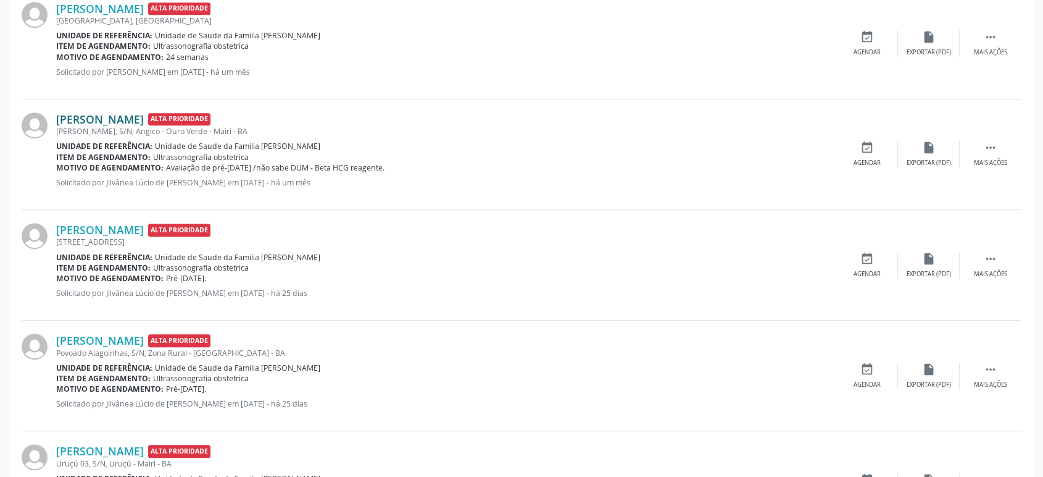
scroll to position [599, 0]
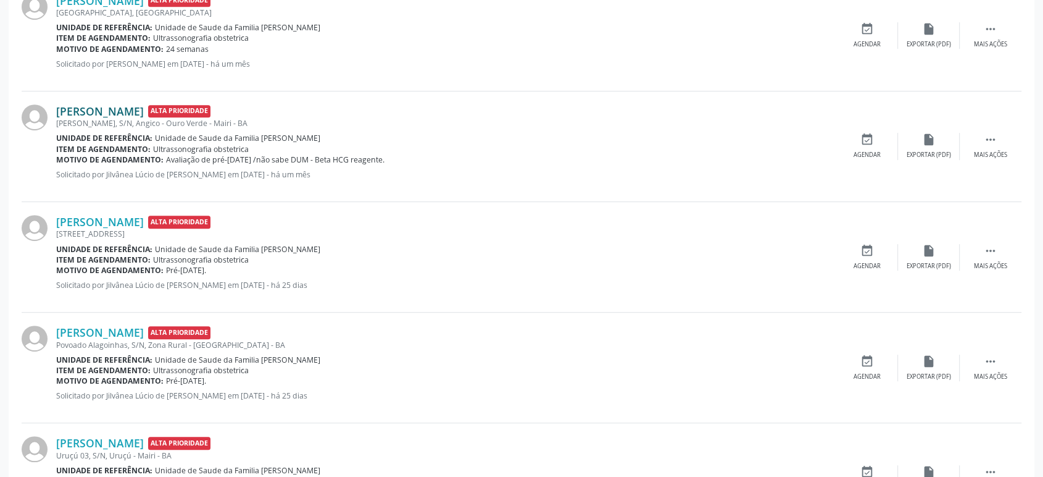
click at [127, 109] on link "[PERSON_NAME]" at bounding box center [100, 111] width 88 height 14
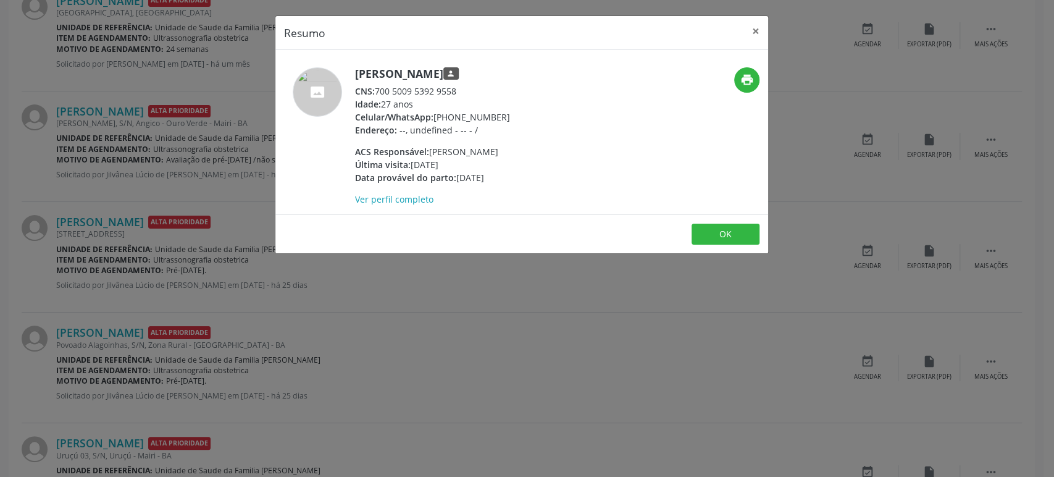
drag, startPoint x: 356, startPoint y: 73, endPoint x: 508, endPoint y: 78, distance: 152.5
click at [508, 78] on h5 "[PERSON_NAME] person" at bounding box center [432, 73] width 155 height 13
copy h5 "[PERSON_NAME]"
click at [111, 171] on div "Resumo × [PERSON_NAME] person CNS: 700 5009 5392 9558 Idade: 27 anos Celular/Wh…" at bounding box center [527, 238] width 1054 height 477
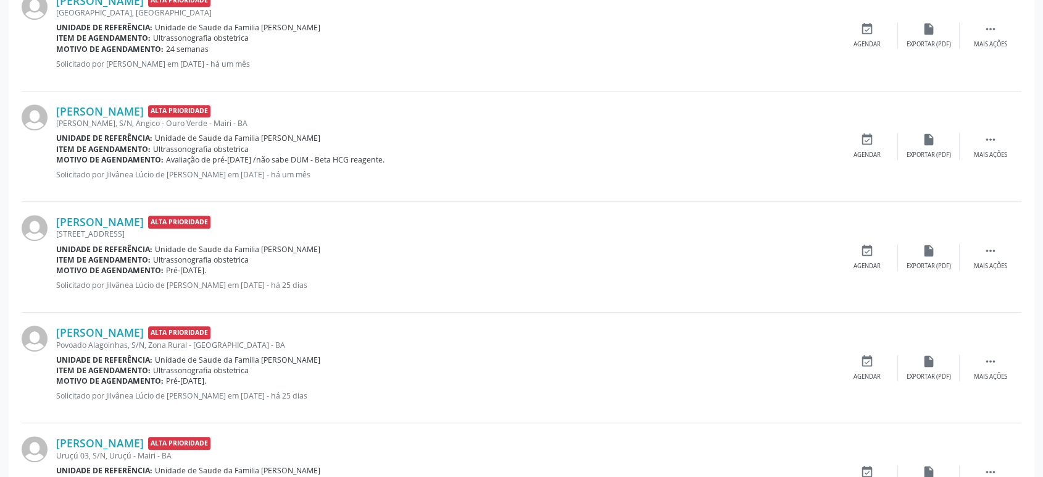
click at [119, 207] on div "[PERSON_NAME] Alta Prioridade [STREET_ADDRESS] Unidade de referência: Unidade d…" at bounding box center [522, 257] width 1000 height 111
click at [127, 215] on link "[PERSON_NAME]" at bounding box center [100, 222] width 88 height 14
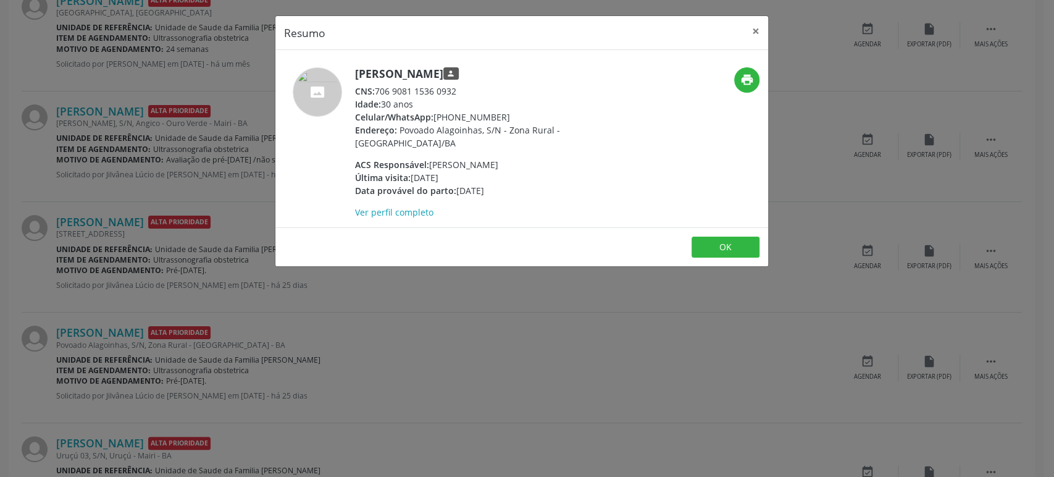
drag, startPoint x: 357, startPoint y: 68, endPoint x: 551, endPoint y: 69, distance: 193.2
click at [551, 69] on h5 "[PERSON_NAME] person" at bounding box center [475, 73] width 240 height 13
click at [206, 161] on div "Resumo × [PERSON_NAME] person CNS: 706 9081 1536 0932 Idade: 30 anos Celular/Wh…" at bounding box center [527, 238] width 1054 height 477
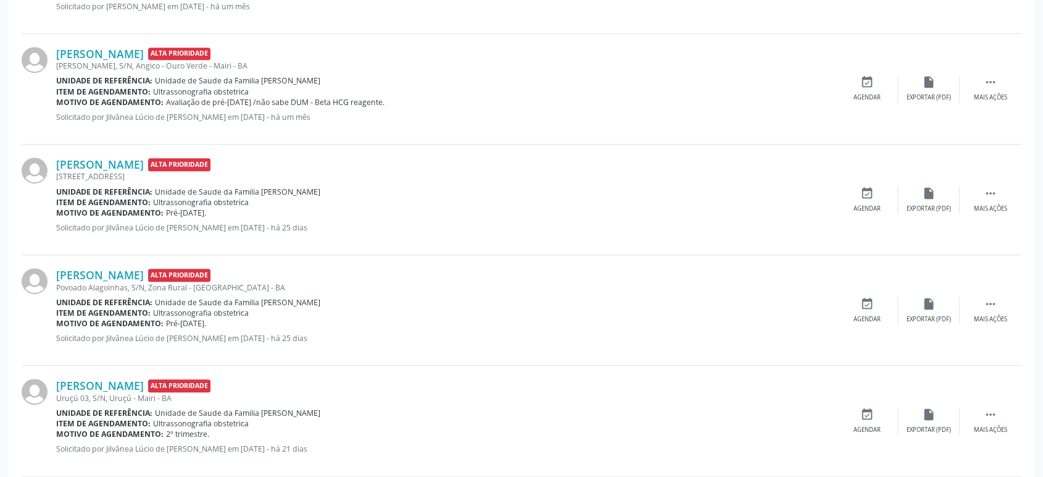
scroll to position [805, 0]
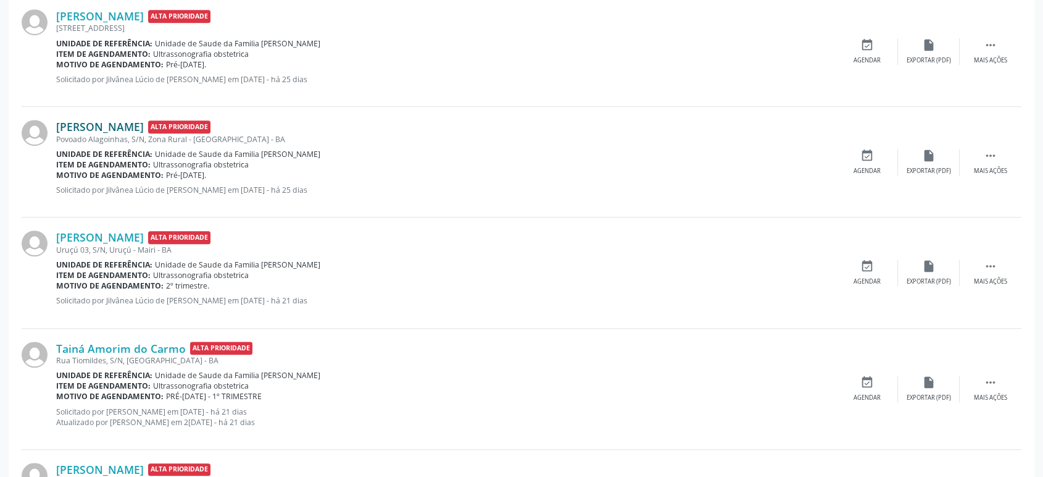
click at [102, 123] on link "[PERSON_NAME]" at bounding box center [100, 127] width 88 height 14
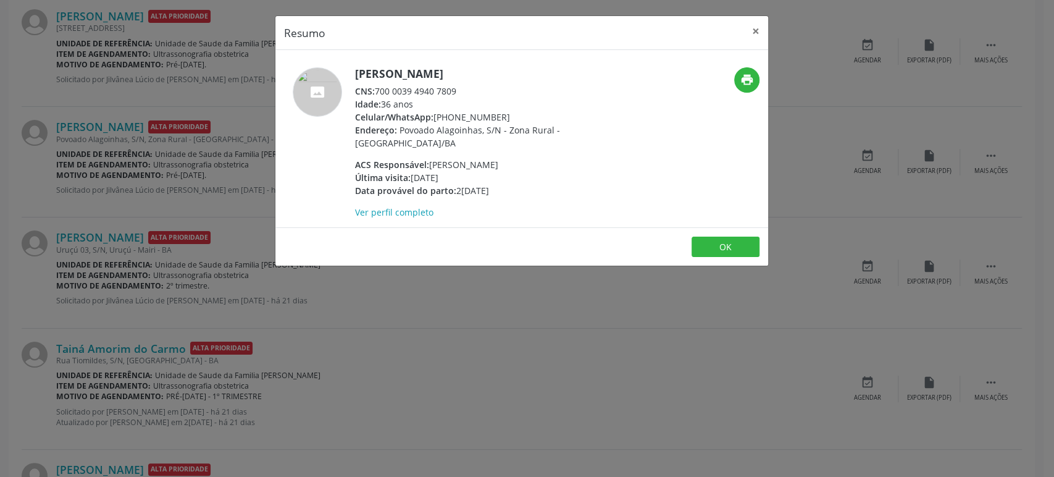
drag, startPoint x: 356, startPoint y: 71, endPoint x: 486, endPoint y: 68, distance: 130.3
click at [486, 68] on h5 "[PERSON_NAME]" at bounding box center [475, 73] width 240 height 13
click at [152, 301] on div "Resumo × [PERSON_NAME] CNS: 700 0039 4940 7809 Idade: 36 anos Celular/WhatsApp:…" at bounding box center [527, 238] width 1054 height 477
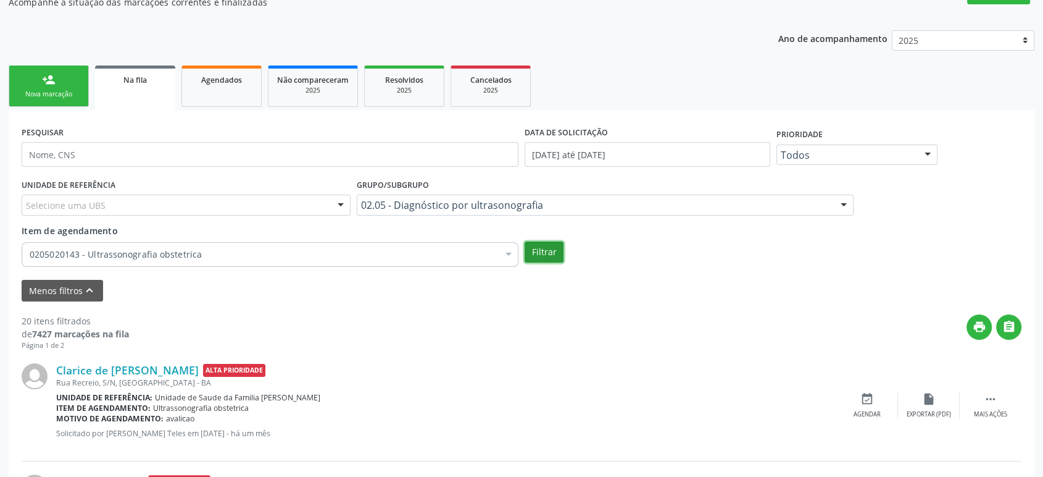
click at [560, 251] on button "Filtrar" at bounding box center [544, 251] width 39 height 21
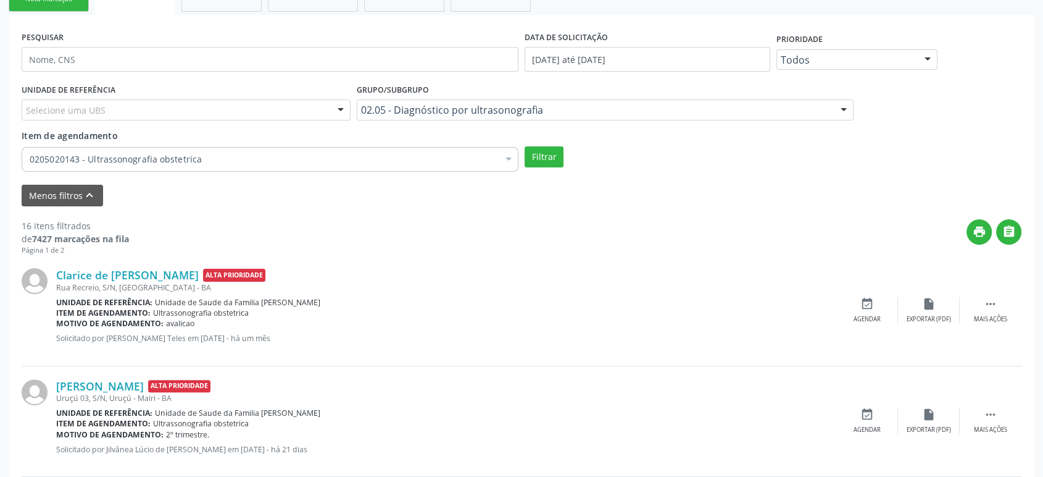
scroll to position [286, 0]
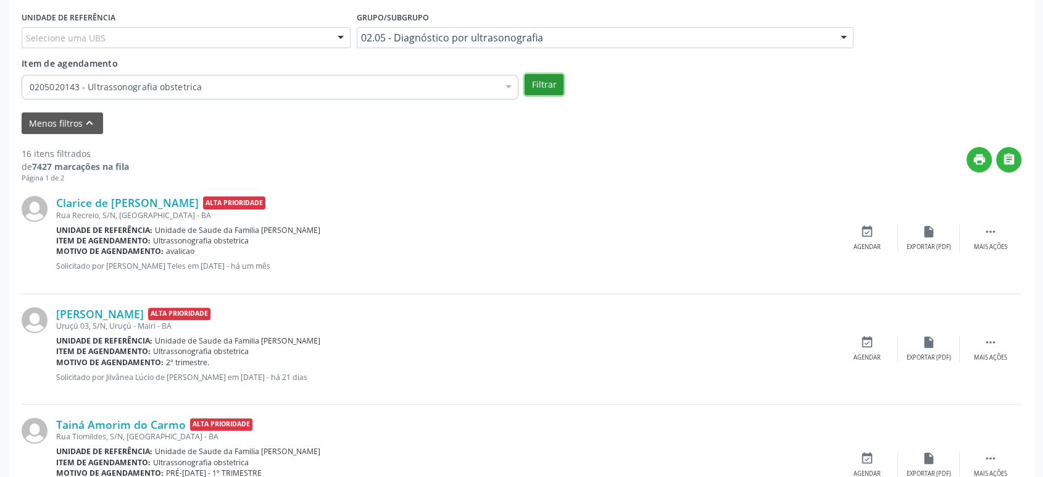
click at [541, 88] on button "Filtrar" at bounding box center [544, 84] width 39 height 21
click at [115, 198] on link "Clarice de [PERSON_NAME]" at bounding box center [127, 203] width 143 height 14
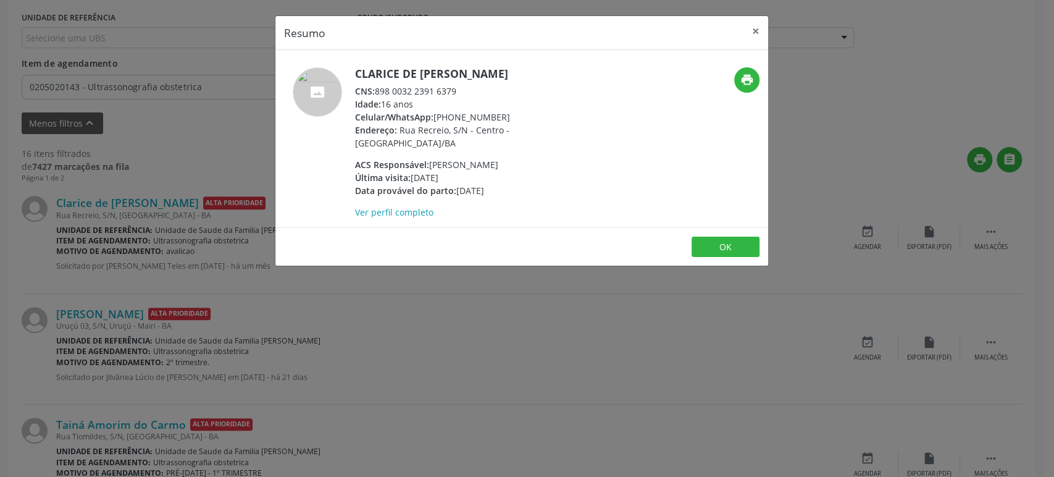
drag, startPoint x: 358, startPoint y: 73, endPoint x: 463, endPoint y: 74, distance: 105.0
click at [463, 74] on h5 "Clarice de [PERSON_NAME]" at bounding box center [475, 73] width 240 height 13
drag, startPoint x: 390, startPoint y: 74, endPoint x: 362, endPoint y: 72, distance: 28.5
click at [389, 74] on h5 "Clarice de [PERSON_NAME]" at bounding box center [475, 73] width 240 height 13
click at [351, 73] on div "Clarice de [PERSON_NAME] CNS: 898 0032 2391 6379 Idade: 16 anos Celular/WhatsAp…" at bounding box center [439, 142] width 328 height 151
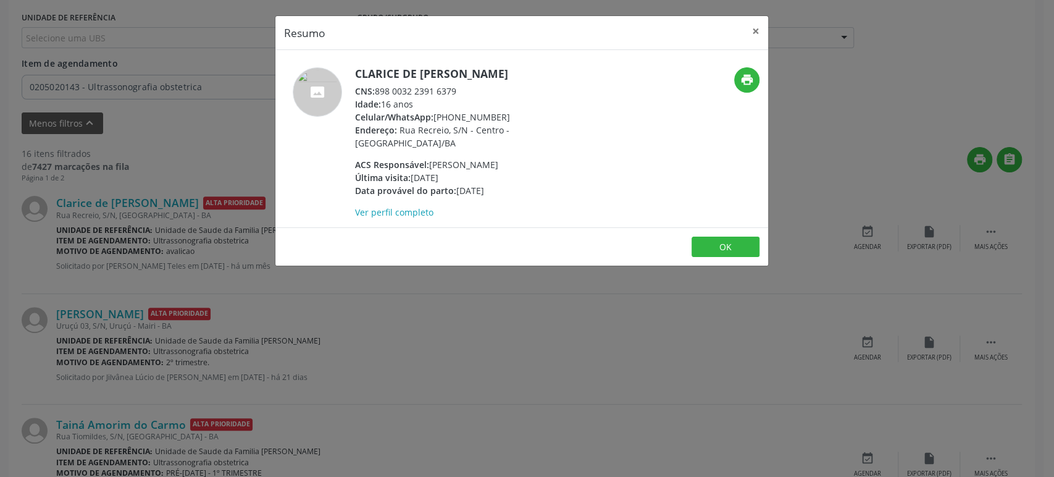
drag, startPoint x: 356, startPoint y: 74, endPoint x: 489, endPoint y: 81, distance: 133.5
click at [489, 81] on div "Clarice de [PERSON_NAME] CNS: 898 0032 2391 6379 Idade: 16 anos Celular/WhatsAp…" at bounding box center [475, 142] width 240 height 151
click at [143, 290] on div "Resumo × Clarice de [DEMOGRAPHIC_DATA][PERSON_NAME] CNS: 898 0032 2391 6379 Ida…" at bounding box center [527, 238] width 1054 height 477
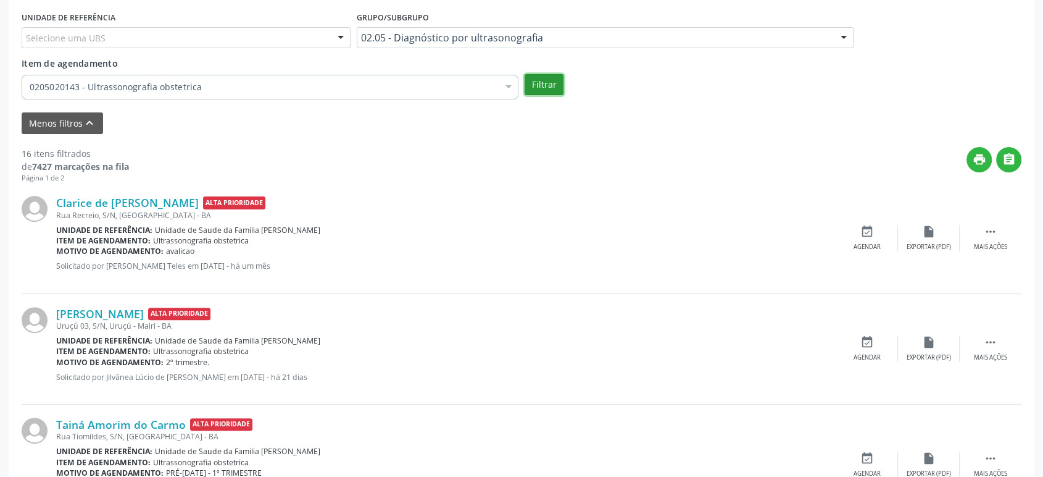
click at [550, 88] on button "Filtrar" at bounding box center [544, 84] width 39 height 21
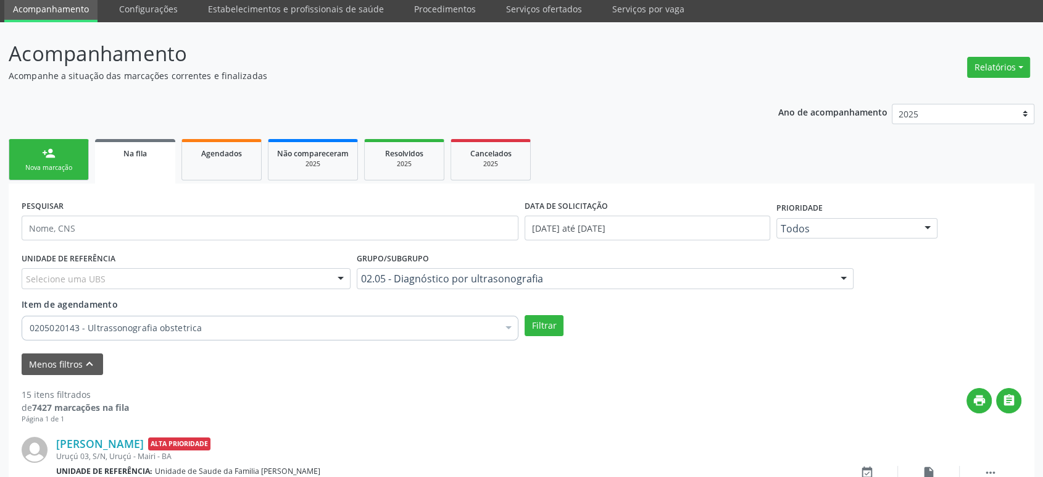
scroll to position [0, 0]
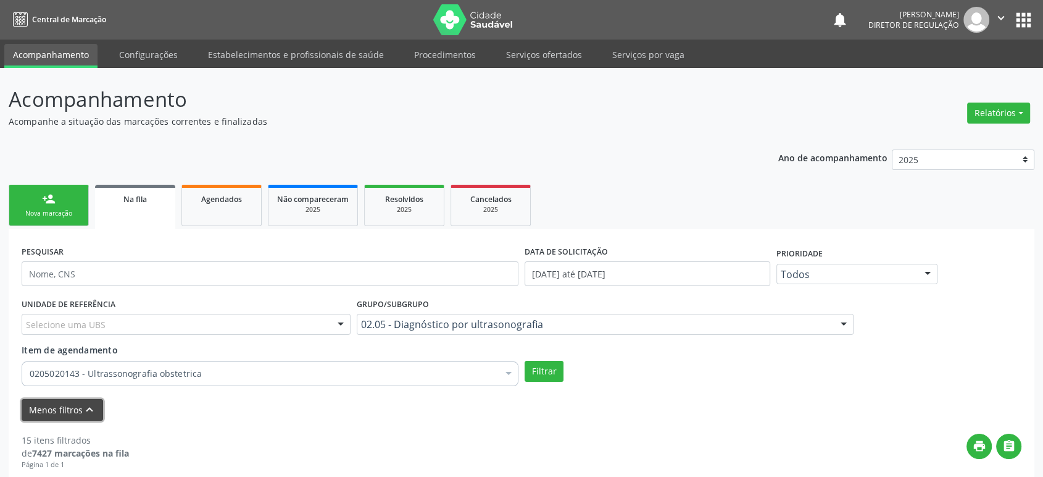
click at [47, 411] on button "Menos filtros keyboard_arrow_up" at bounding box center [62, 410] width 81 height 22
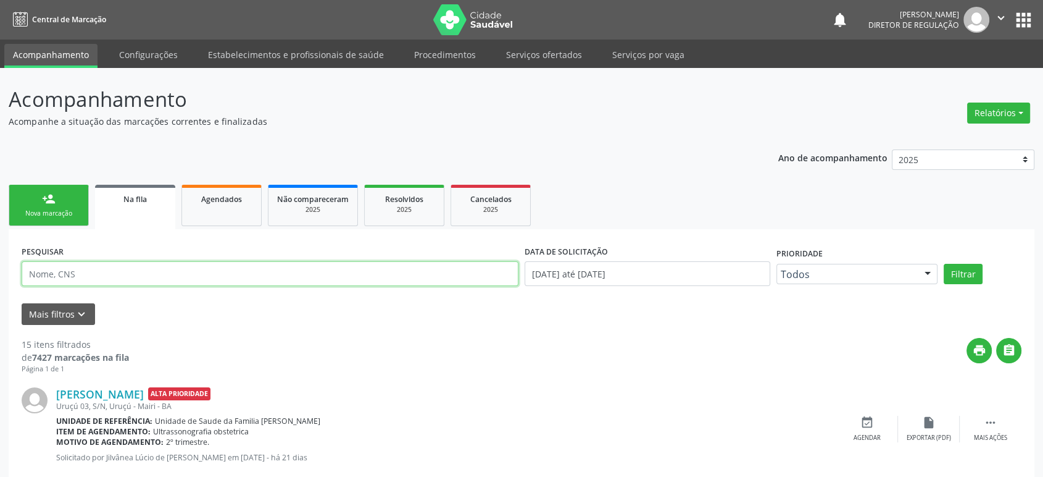
click at [89, 275] on input "text" at bounding box center [270, 273] width 497 height 25
click at [944, 264] on button "Filtrar" at bounding box center [963, 274] width 39 height 21
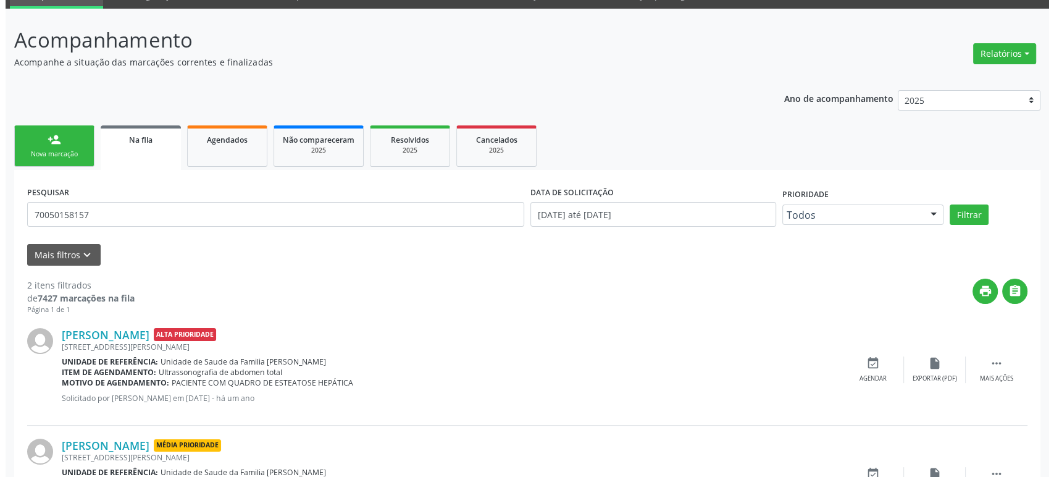
scroll to position [138, 0]
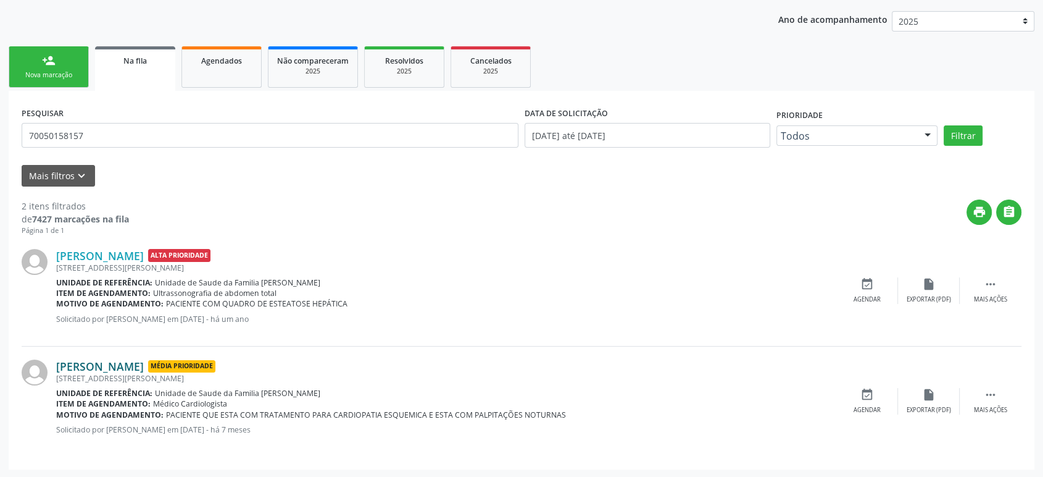
click at [104, 365] on link "[PERSON_NAME]" at bounding box center [100, 366] width 88 height 14
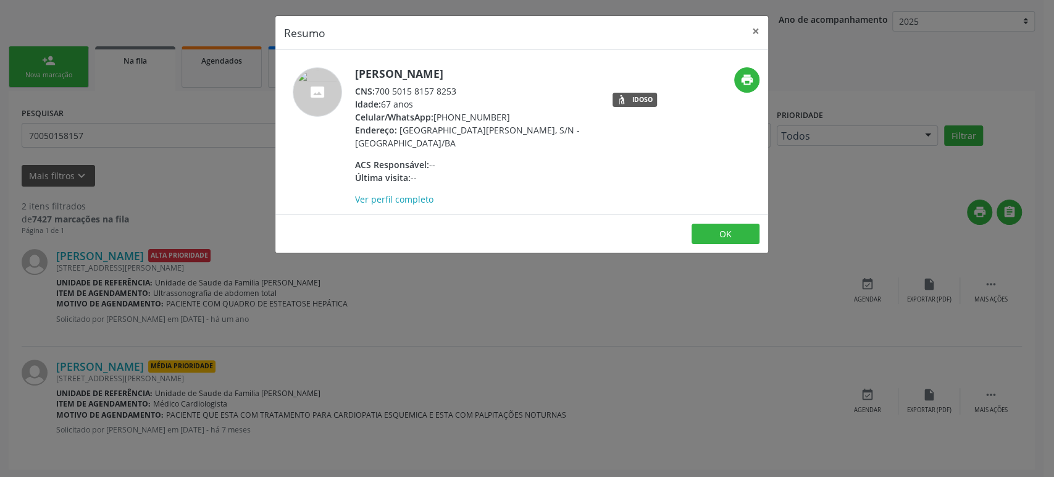
drag, startPoint x: 353, startPoint y: 72, endPoint x: 475, endPoint y: 75, distance: 122.3
click at [475, 75] on div "[PERSON_NAME] CNS: 700 5015 8157 8253 Idade: 67 anos Celular/WhatsApp: [PHONE_N…" at bounding box center [439, 136] width 328 height 138
click at [553, 338] on div "Resumo × [PERSON_NAME] CNS: 700 5015 8157 8253 Idade: 67 anos Celular/WhatsApp:…" at bounding box center [527, 238] width 1054 height 477
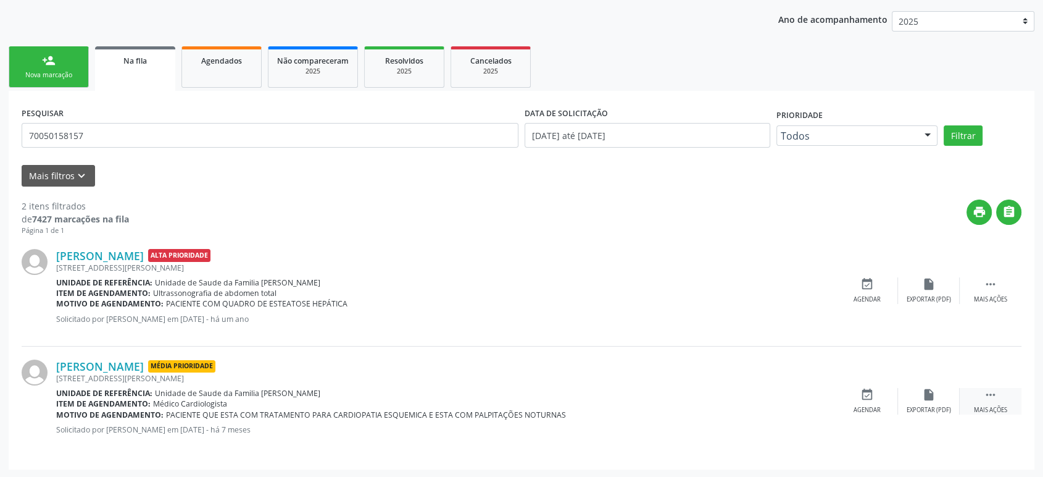
click at [992, 391] on icon "" at bounding box center [991, 395] width 14 height 14
click at [867, 404] on div "cancel Cancelar" at bounding box center [868, 401] width 62 height 27
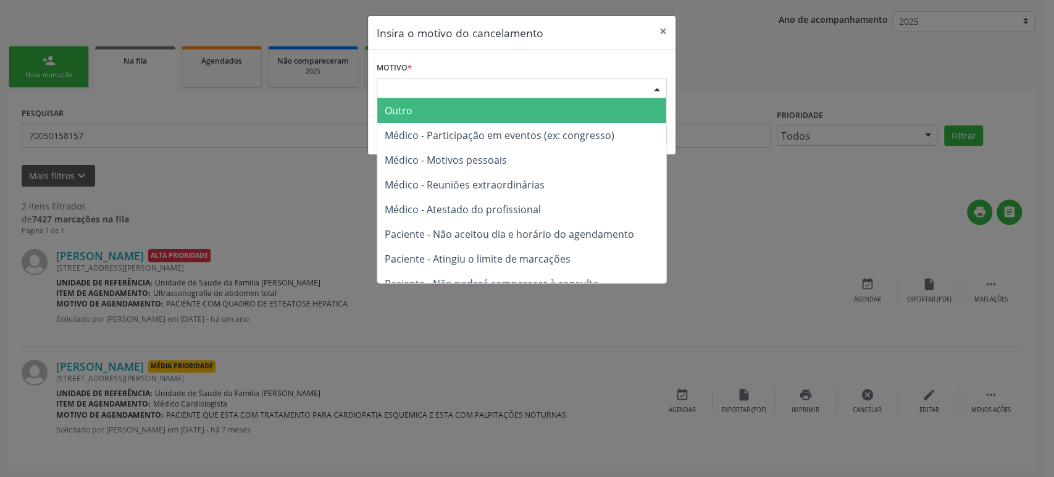
click at [420, 89] on div "Escolha o motivo" at bounding box center [522, 88] width 290 height 21
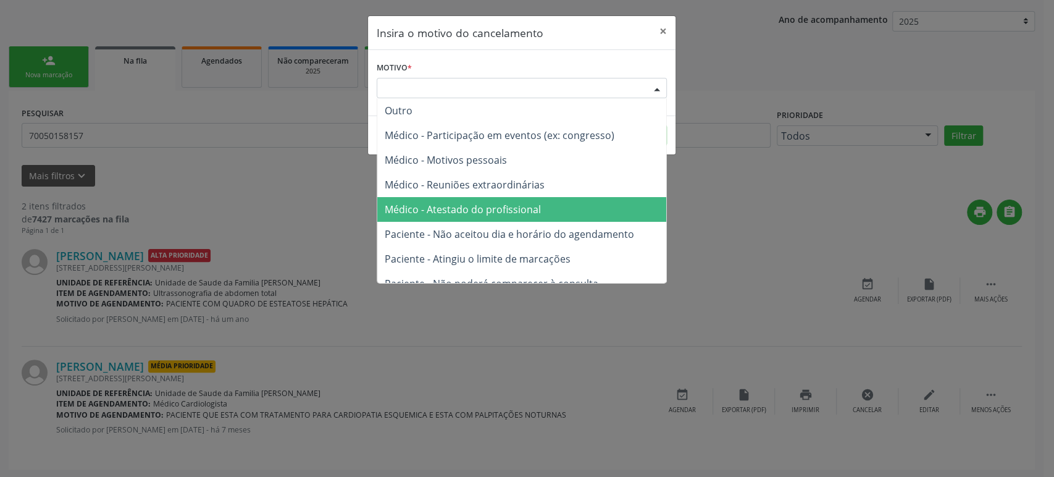
click at [470, 203] on span "Médico - Atestado do profissional" at bounding box center [463, 209] width 156 height 14
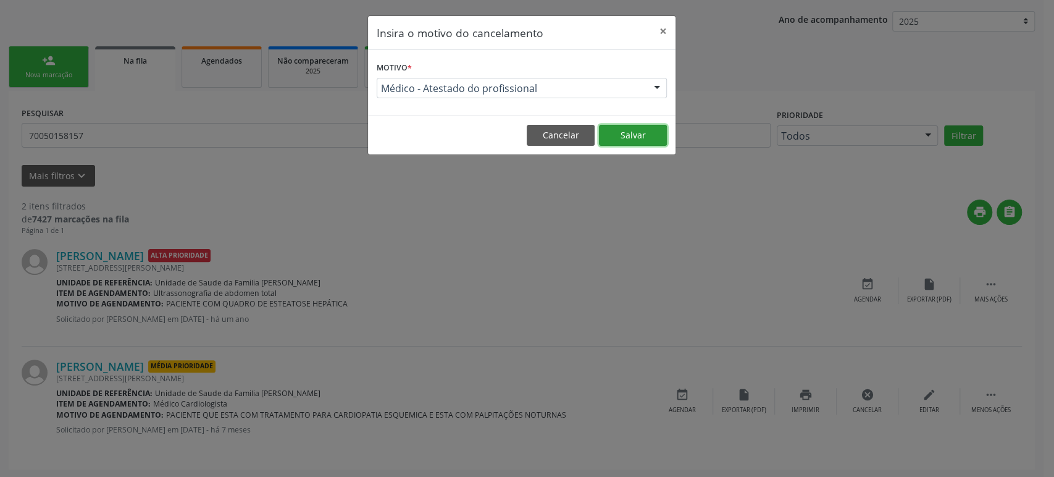
click at [630, 133] on button "Salvar" at bounding box center [633, 135] width 68 height 21
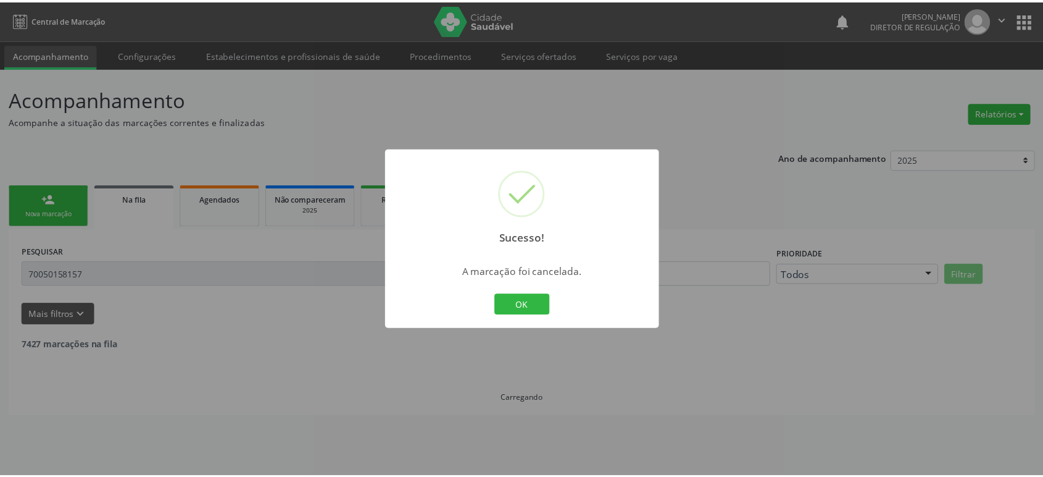
scroll to position [0, 0]
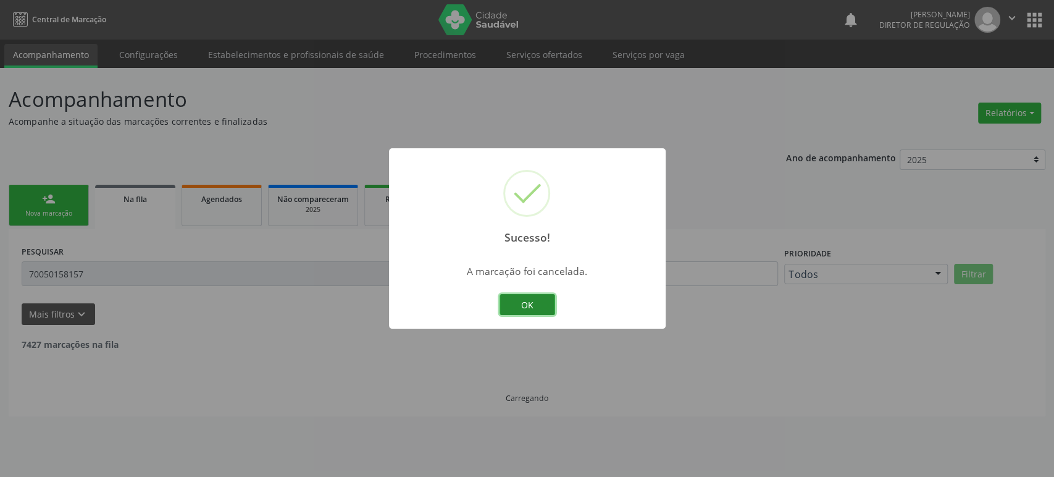
click at [513, 307] on button "OK" at bounding box center [527, 304] width 56 height 21
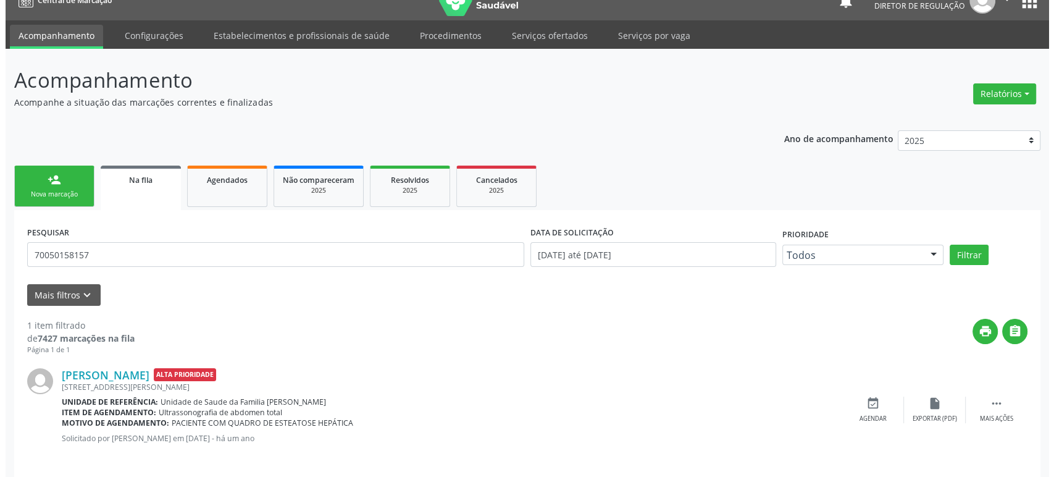
scroll to position [28, 0]
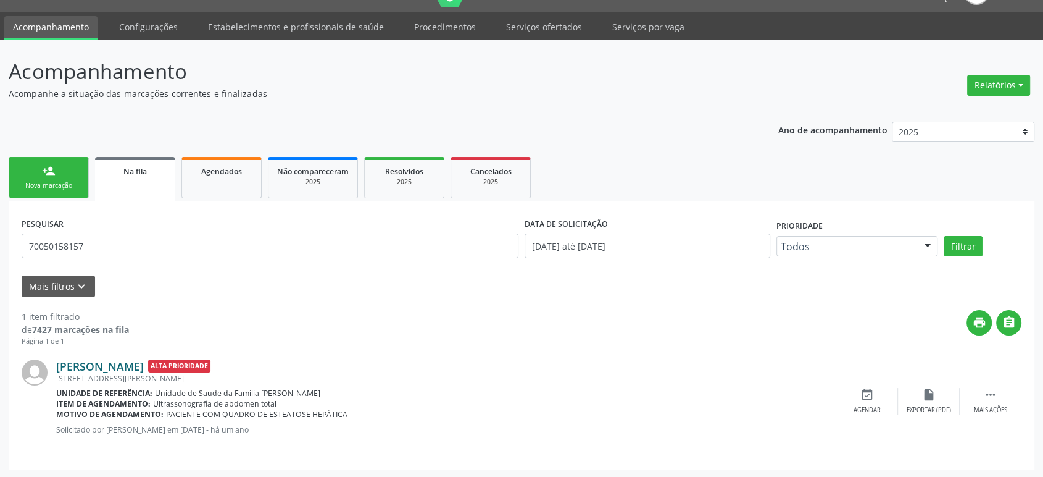
click at [80, 366] on link "[PERSON_NAME]" at bounding box center [100, 366] width 88 height 14
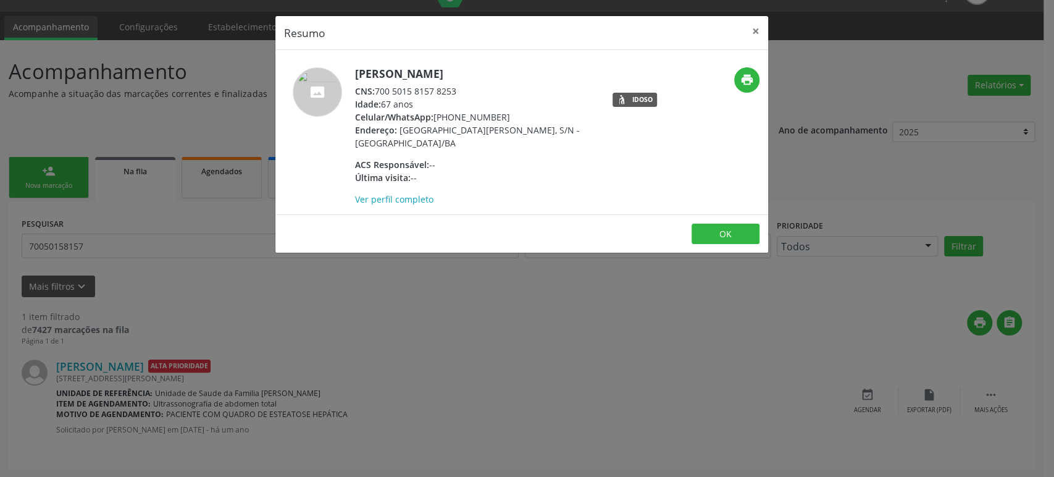
drag, startPoint x: 399, startPoint y: 90, endPoint x: 459, endPoint y: 94, distance: 60.6
click at [459, 94] on div "CNS: 700 5015 8157 8253" at bounding box center [475, 91] width 240 height 13
click at [385, 193] on link "Ver perfil completo" at bounding box center [394, 199] width 78 height 12
click at [135, 251] on div "Resumo × [PERSON_NAME] CNS: 700 5015 8157 8253 Idade: 67 anos Celular/WhatsApp:…" at bounding box center [527, 238] width 1054 height 477
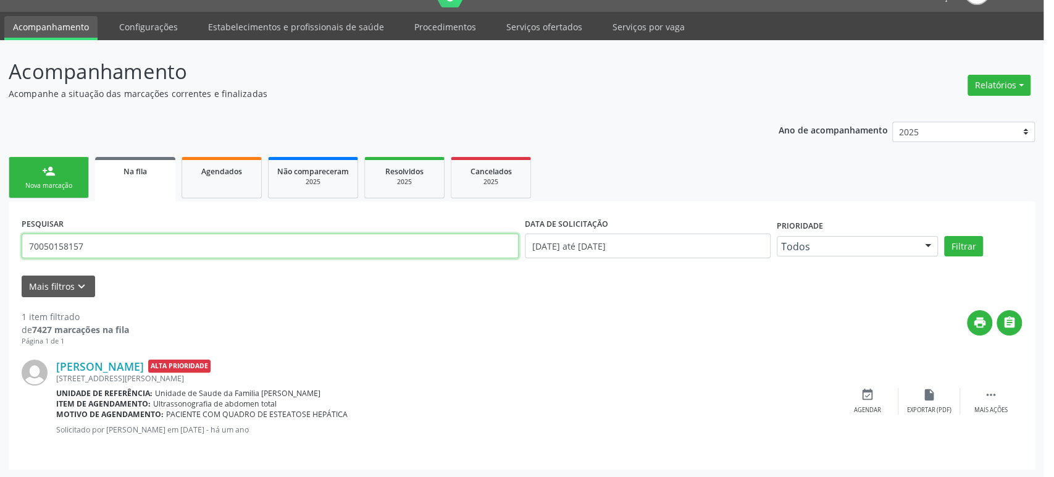
click at [135, 251] on input "70050158157" at bounding box center [270, 245] width 497 height 25
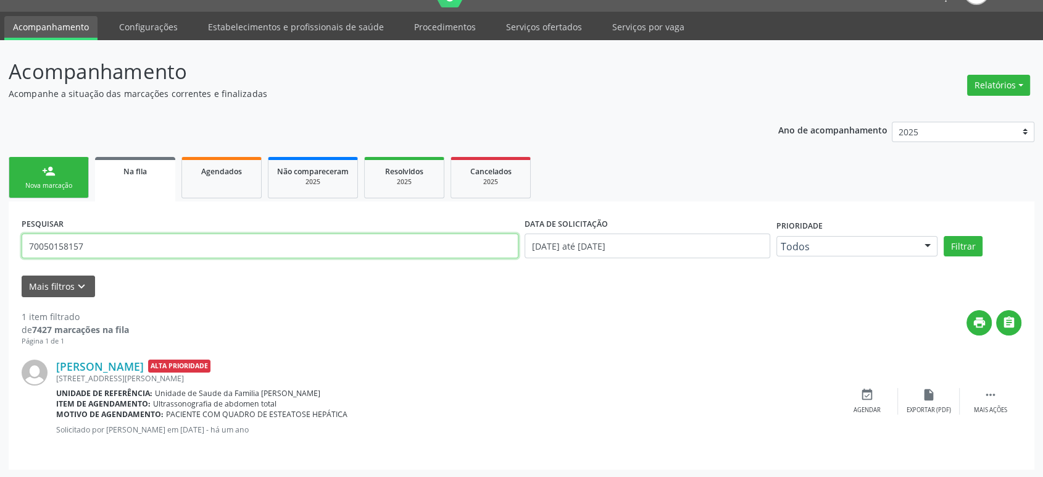
click at [139, 241] on input "70050158157" at bounding box center [270, 245] width 497 height 25
click at [139, 241] on input "700501581578253" at bounding box center [270, 245] width 497 height 25
click at [167, 233] on input "700501581578253" at bounding box center [270, 245] width 497 height 25
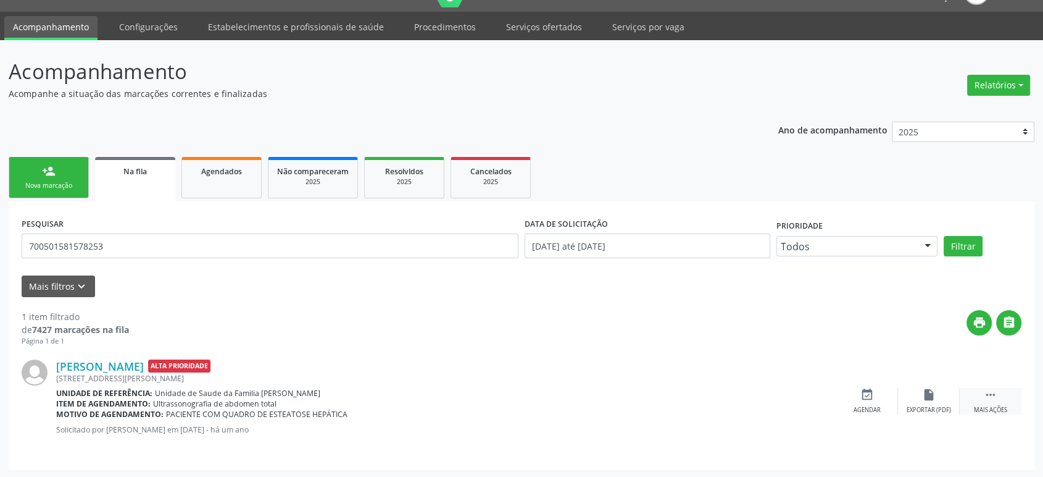
click at [990, 397] on icon "" at bounding box center [991, 395] width 14 height 14
click at [872, 398] on icon "cancel" at bounding box center [868, 395] width 14 height 14
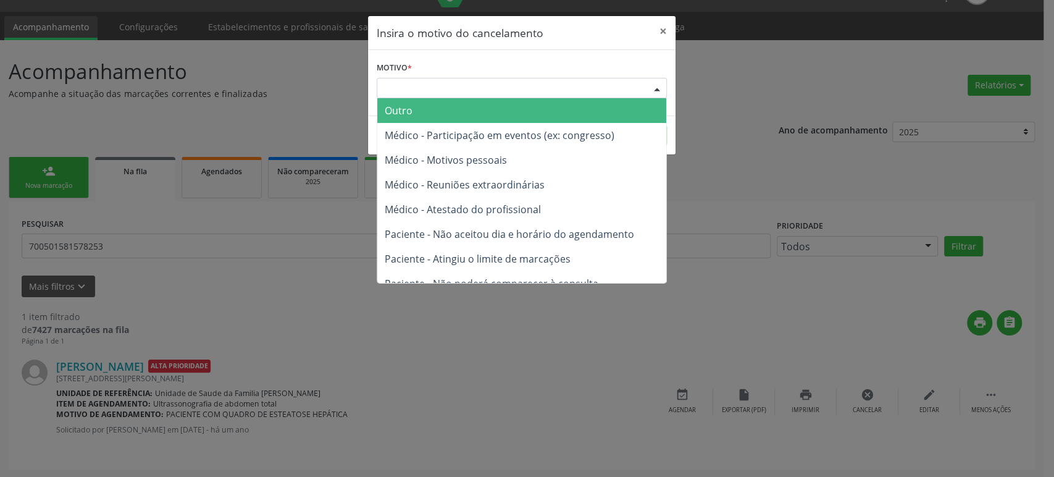
click at [467, 78] on div "Escolha o motivo" at bounding box center [522, 88] width 290 height 21
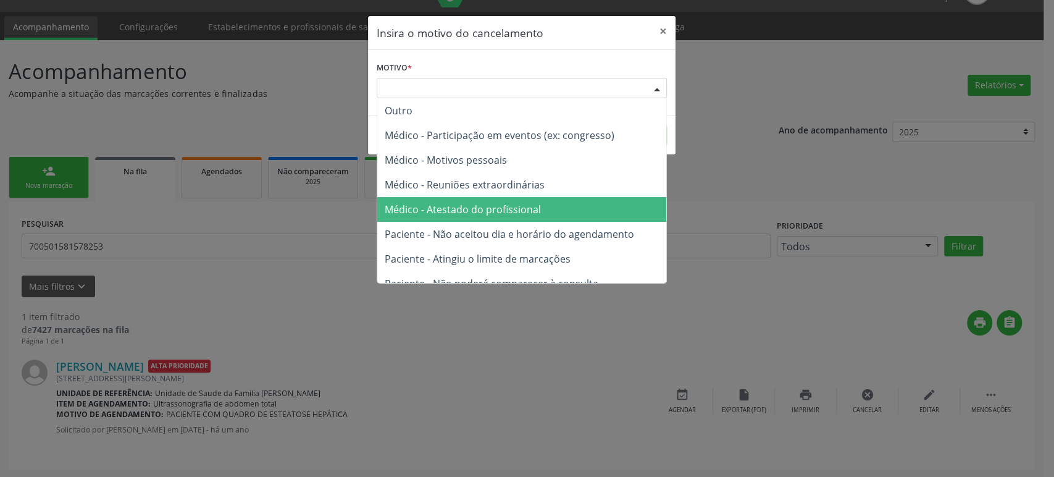
click at [458, 220] on span "Médico - Atestado do profissional" at bounding box center [521, 209] width 289 height 25
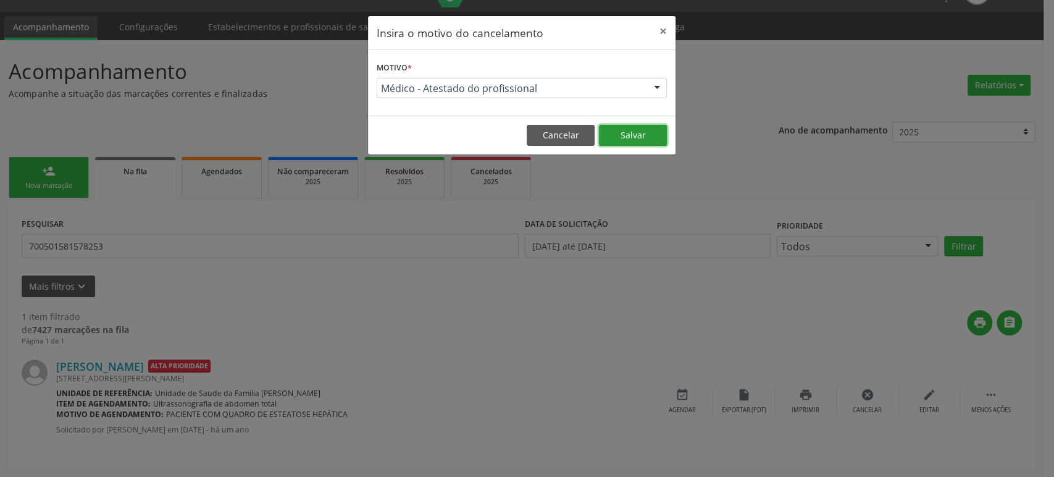
click at [633, 139] on button "Salvar" at bounding box center [633, 135] width 68 height 21
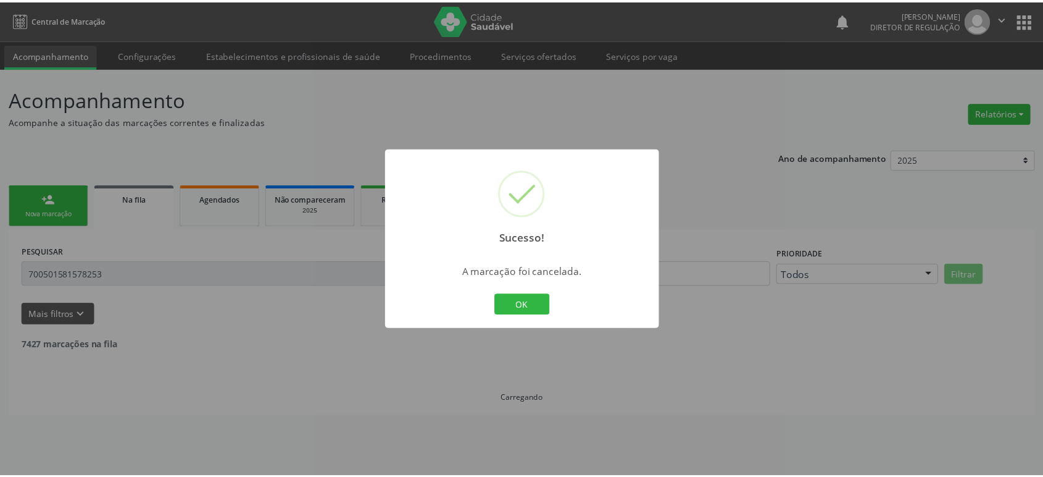
scroll to position [0, 0]
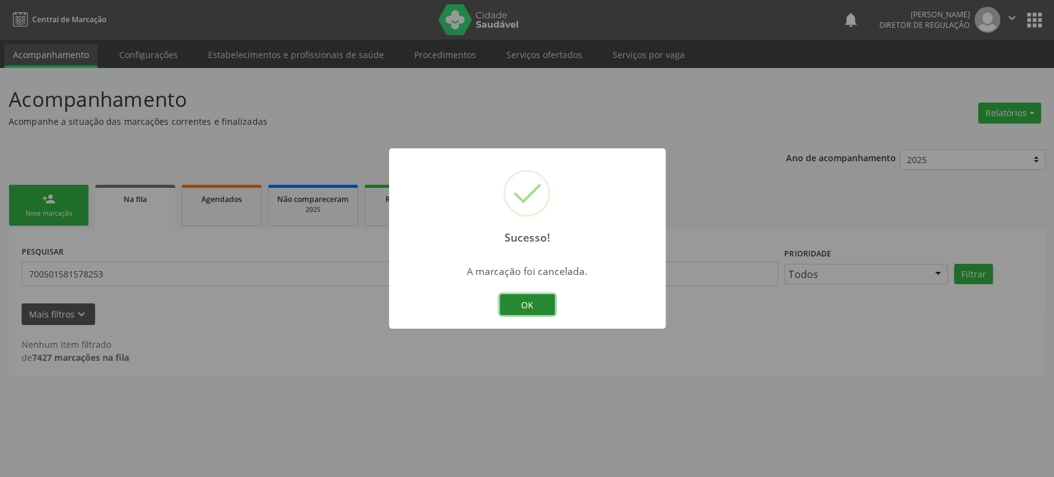
click at [517, 304] on button "OK" at bounding box center [527, 304] width 56 height 21
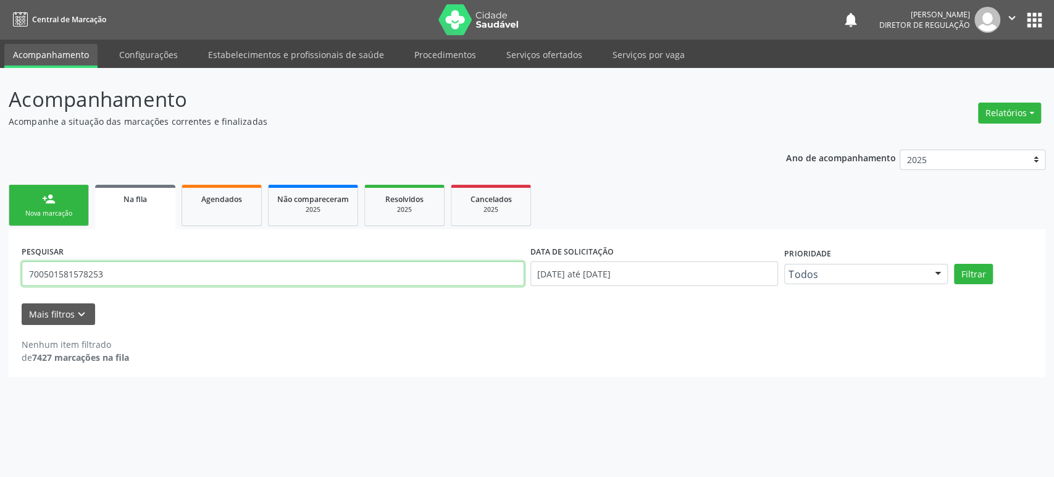
click at [94, 271] on input "700501581578253" at bounding box center [273, 273] width 503 height 25
click at [954, 264] on button "Filtrar" at bounding box center [973, 274] width 39 height 21
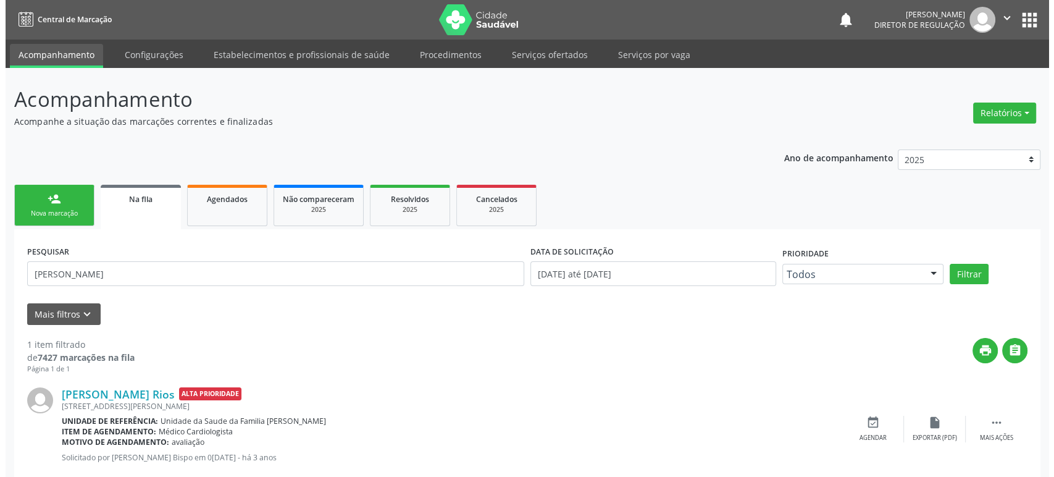
scroll to position [28, 0]
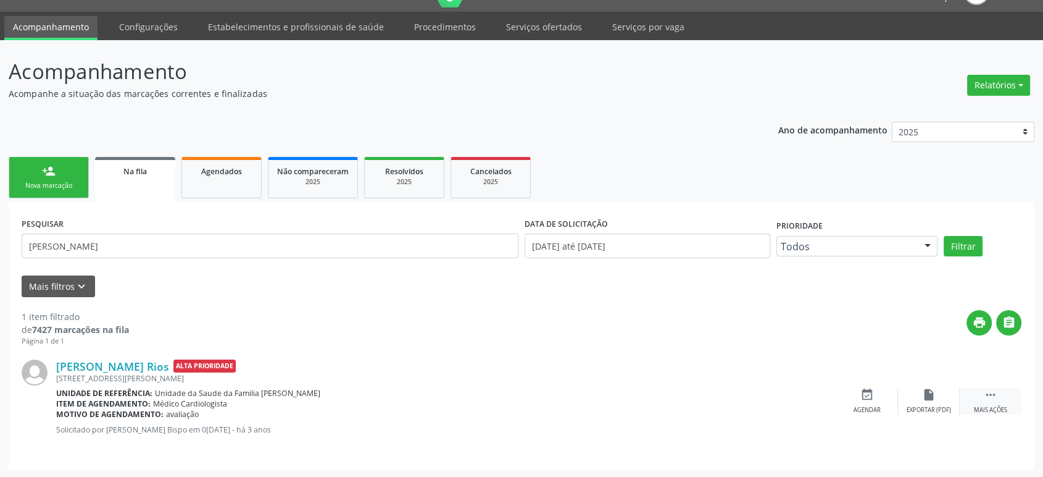
click at [993, 396] on icon "" at bounding box center [991, 395] width 14 height 14
click at [864, 394] on icon "cancel" at bounding box center [868, 395] width 14 height 14
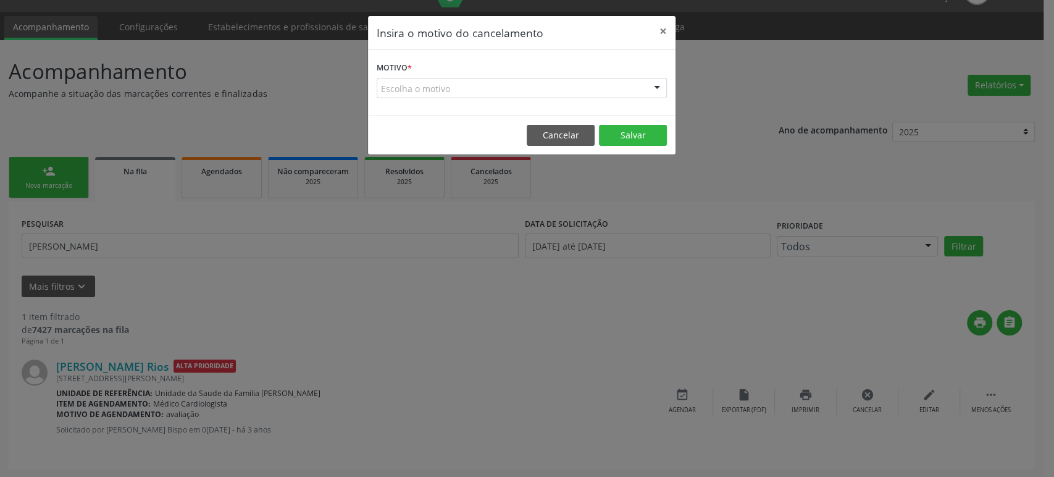
click at [403, 99] on div "Motivo * Escolha o motivo Outro Médico - Participação em eventos (ex: congresso…" at bounding box center [521, 82] width 307 height 65
click at [420, 89] on div "Escolha o motivo" at bounding box center [522, 88] width 290 height 21
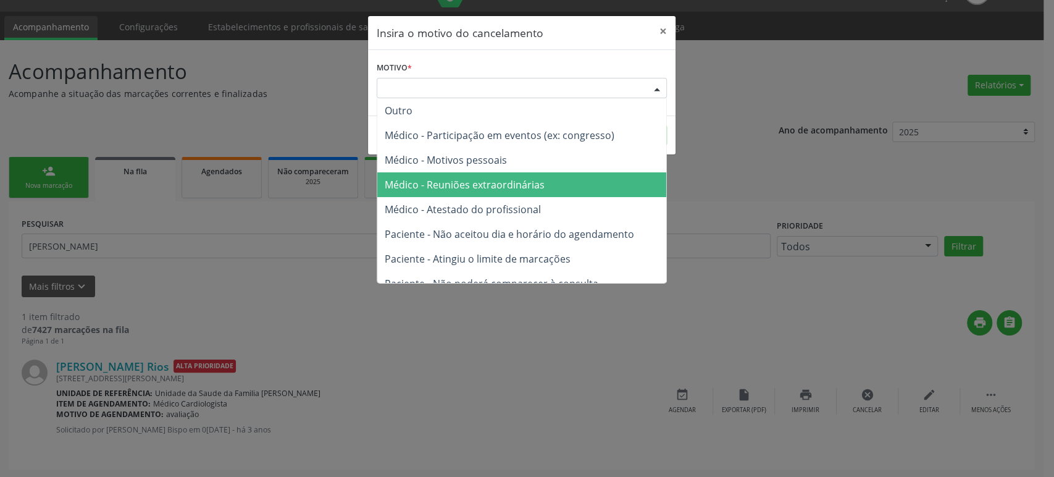
click at [445, 181] on span "Médico - Reuniões extraordinárias" at bounding box center [465, 185] width 160 height 14
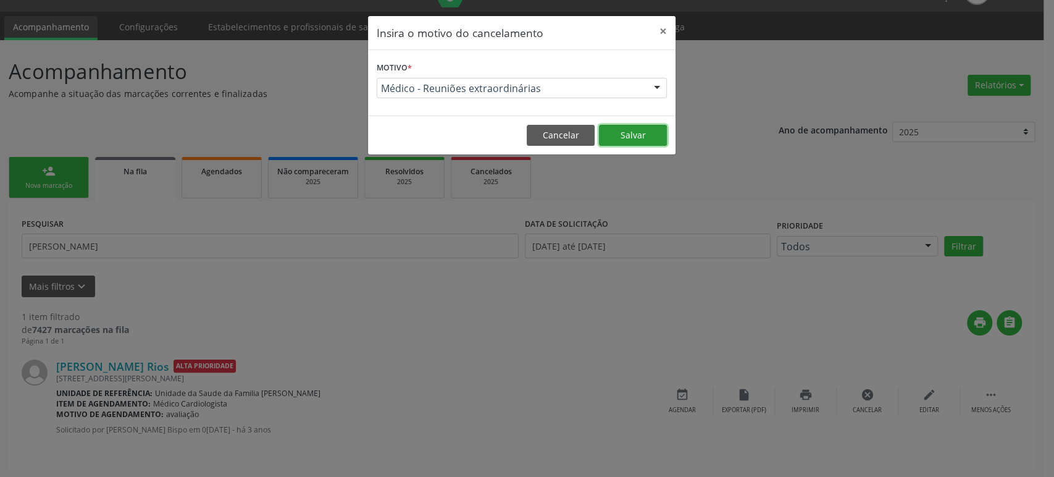
click at [641, 136] on button "Salvar" at bounding box center [633, 135] width 68 height 21
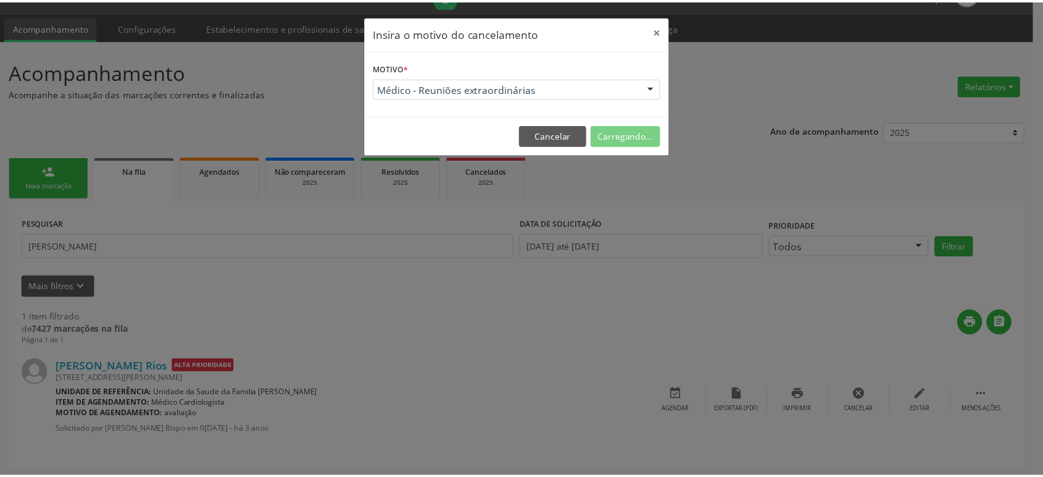
scroll to position [0, 0]
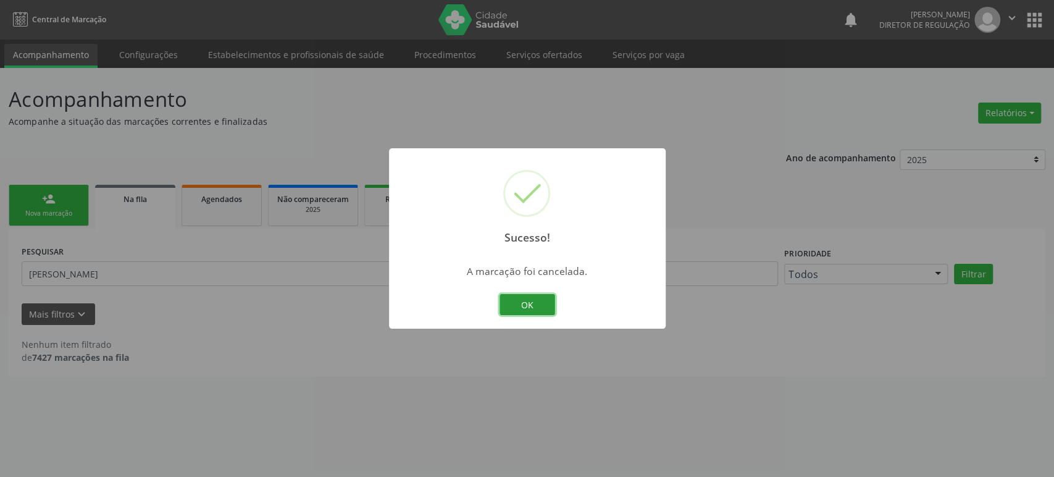
drag, startPoint x: 541, startPoint y: 303, endPoint x: 474, endPoint y: 300, distance: 67.4
click at [541, 303] on button "OK" at bounding box center [527, 304] width 56 height 21
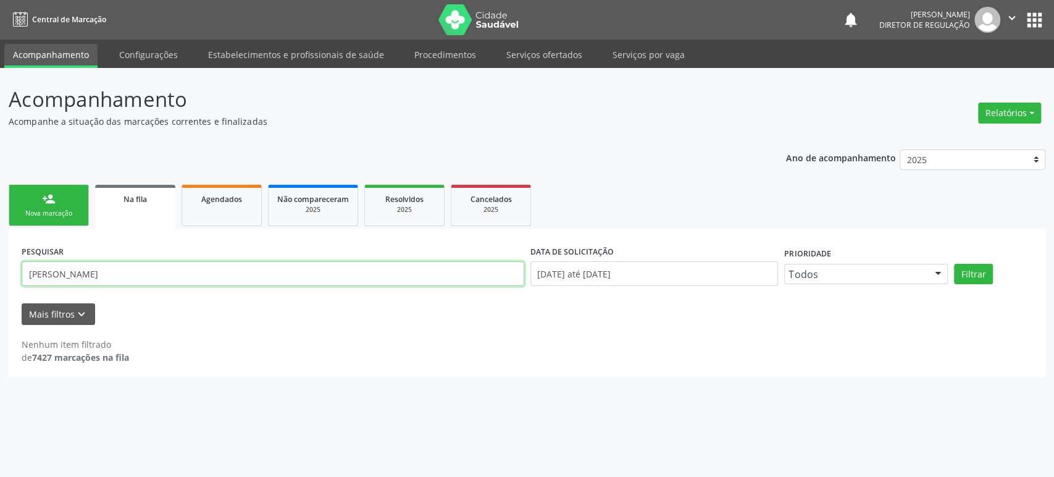
click at [96, 266] on input "[PERSON_NAME]" at bounding box center [273, 273] width 503 height 25
click at [96, 267] on input "[PERSON_NAME]" at bounding box center [273, 273] width 503 height 25
click at [954, 264] on button "Filtrar" at bounding box center [973, 274] width 39 height 21
drag, startPoint x: 166, startPoint y: 270, endPoint x: 119, endPoint y: 269, distance: 47.6
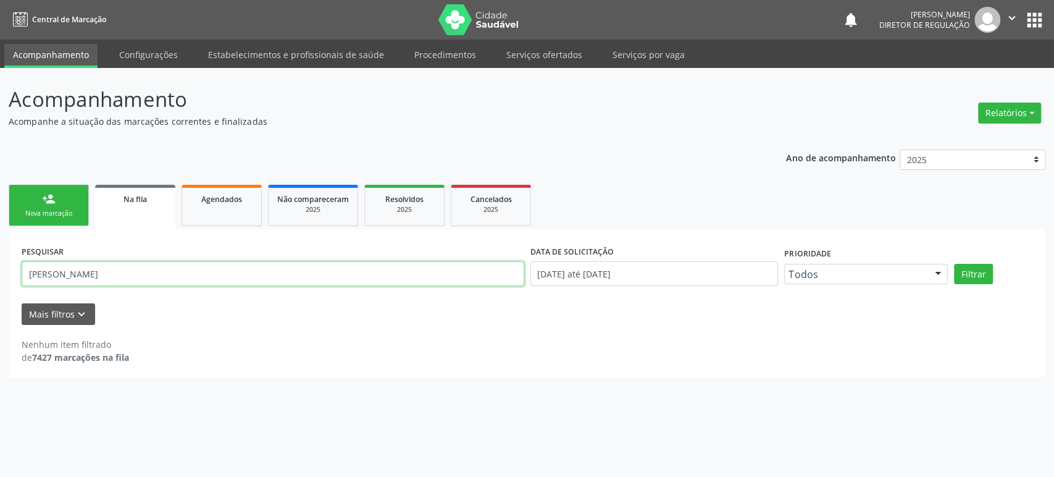
click at [119, 269] on input "[PERSON_NAME]" at bounding box center [273, 273] width 503 height 25
click at [954, 264] on button "Filtrar" at bounding box center [973, 274] width 39 height 21
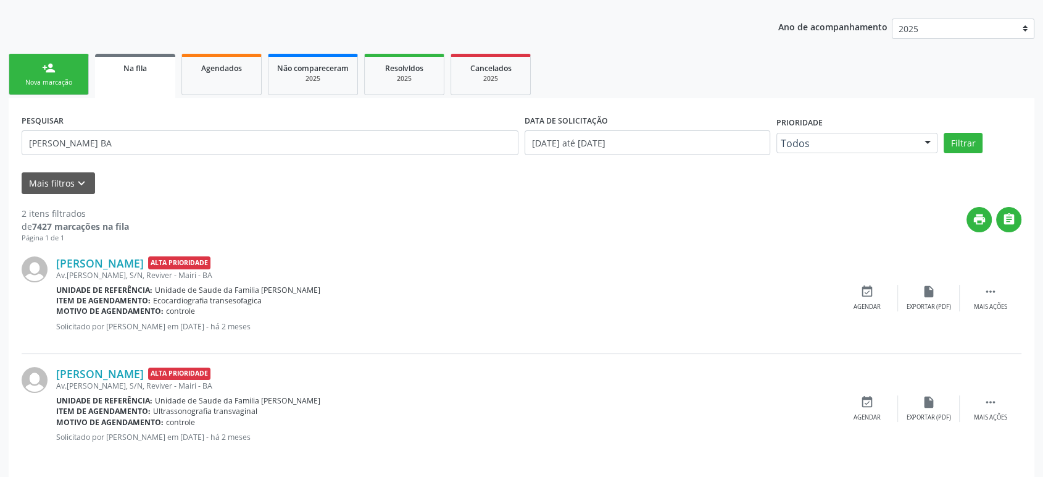
scroll to position [138, 0]
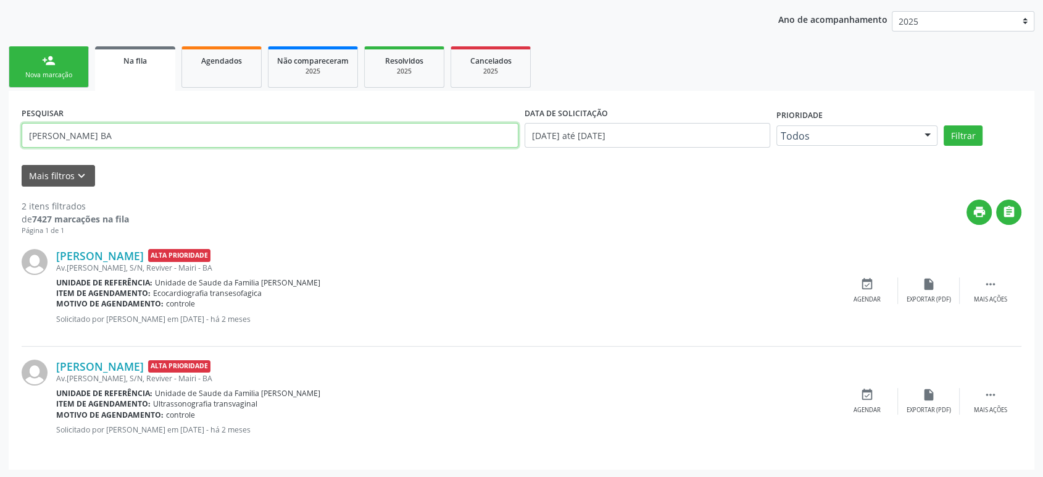
click at [107, 137] on input "[PERSON_NAME] BA" at bounding box center [270, 135] width 497 height 25
click at [944, 125] on button "Filtrar" at bounding box center [963, 135] width 39 height 21
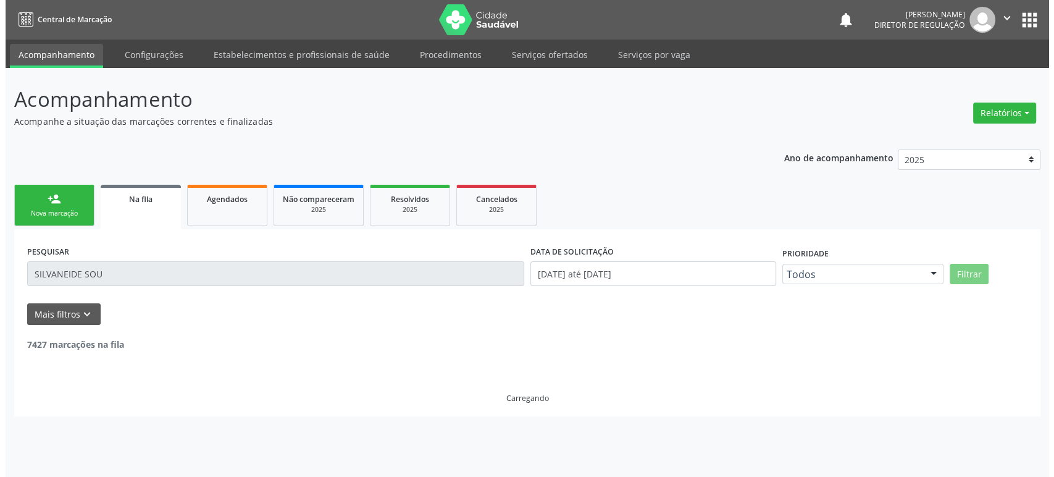
scroll to position [0, 0]
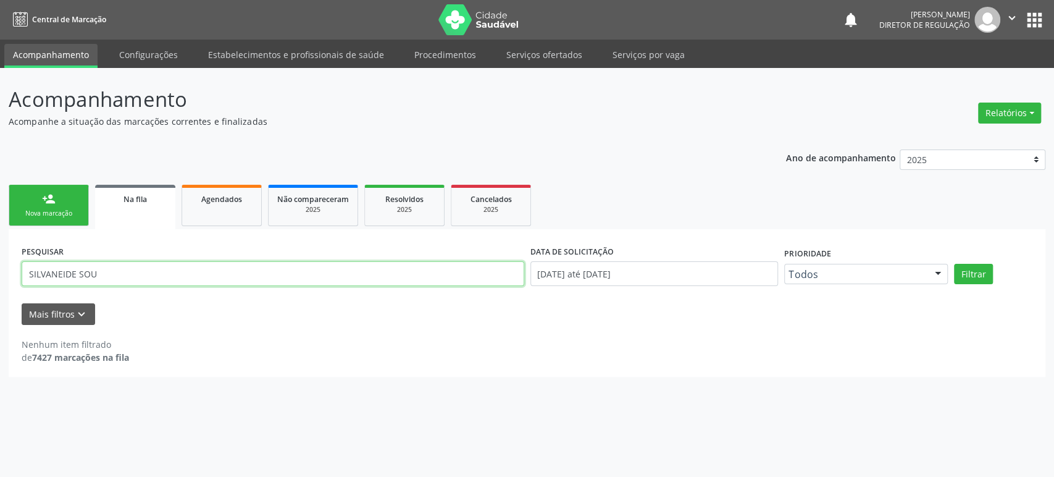
click at [141, 269] on input "SILVANEIDE SOU" at bounding box center [273, 273] width 503 height 25
click at [173, 280] on input "SILVANEIDE SOU" at bounding box center [273, 273] width 503 height 25
type input "S"
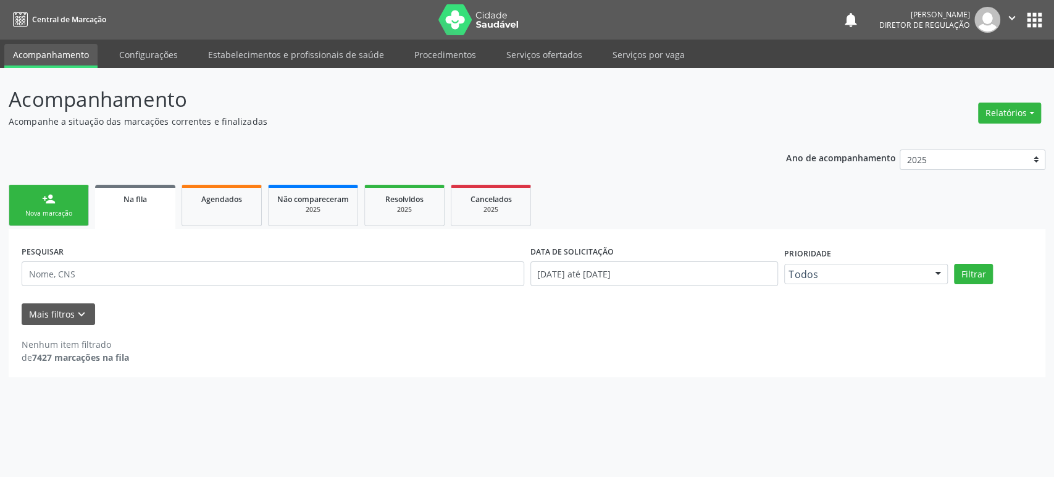
click at [1039, 12] on button "apps" at bounding box center [1035, 20] width 22 height 22
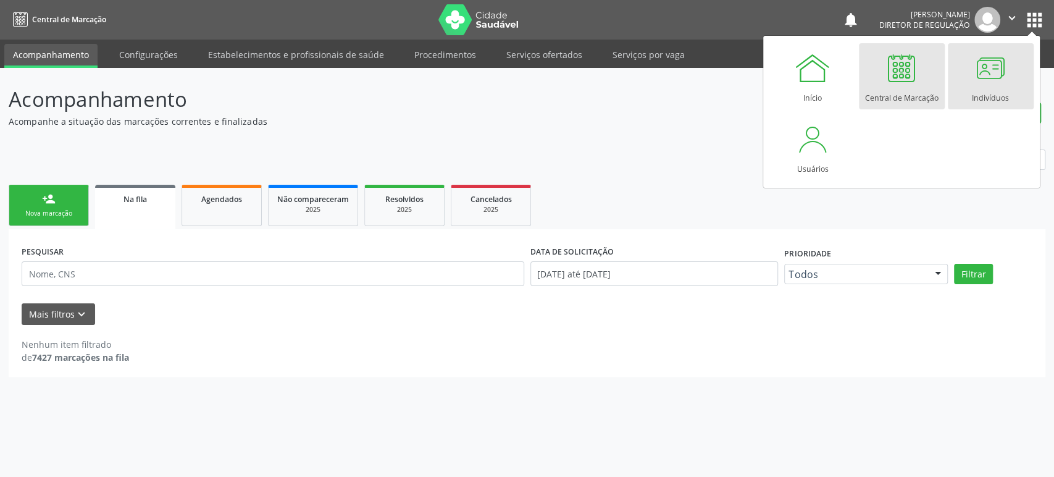
click at [993, 67] on div at bounding box center [990, 67] width 37 height 37
